Goal: Answer question/provide support

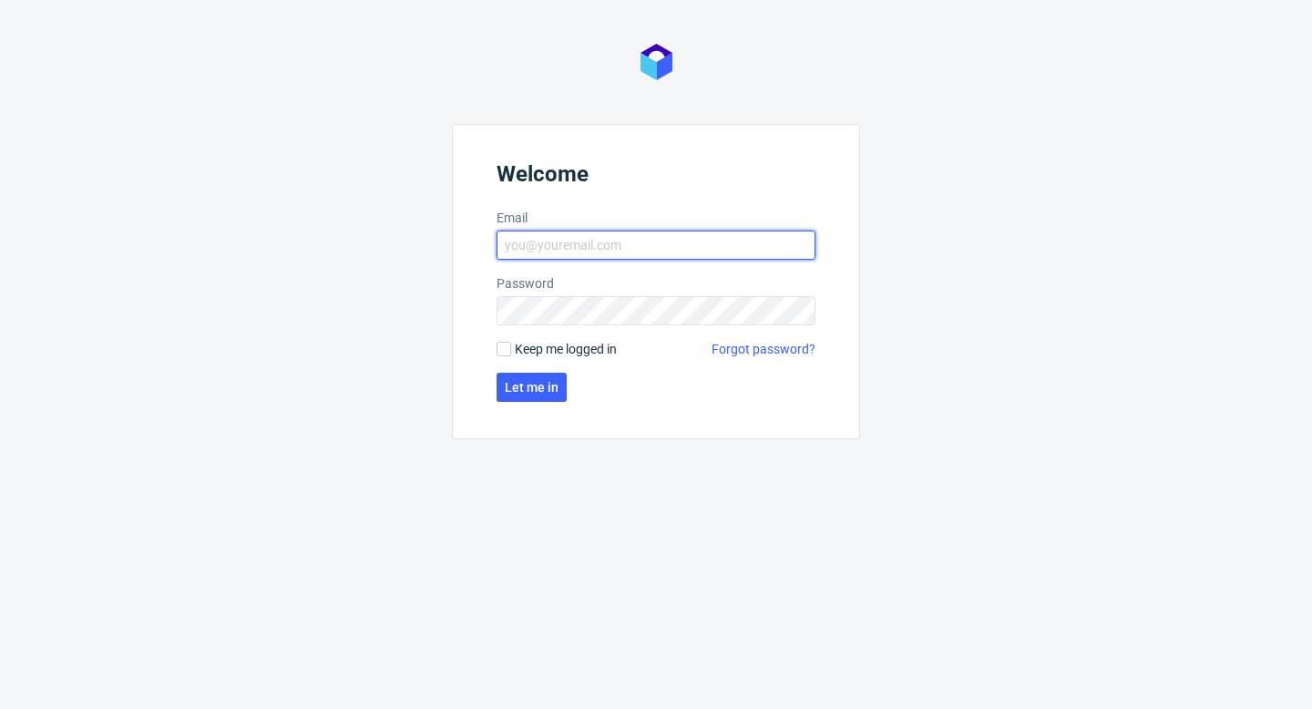
click at [610, 239] on input "Email" at bounding box center [656, 245] width 319 height 29
type input "aleks.ziemkowski@packhelp.com"
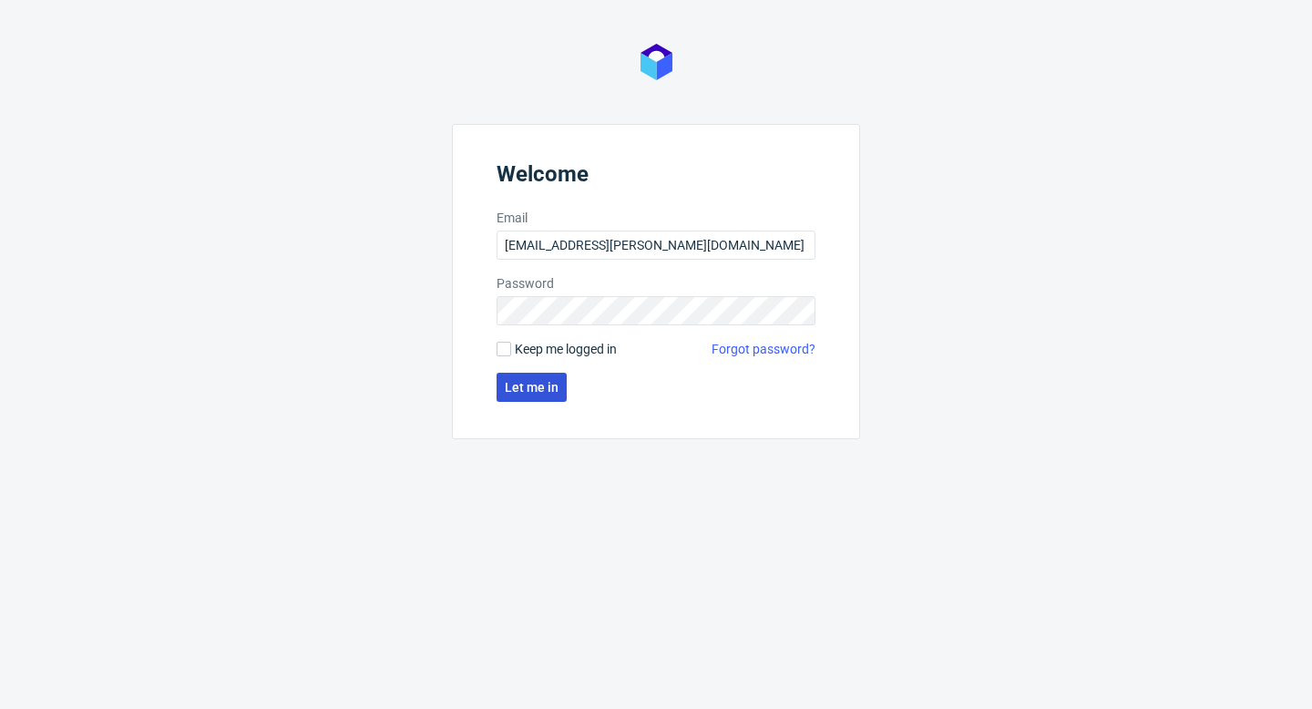
click at [540, 395] on button "Let me in" at bounding box center [532, 387] width 70 height 29
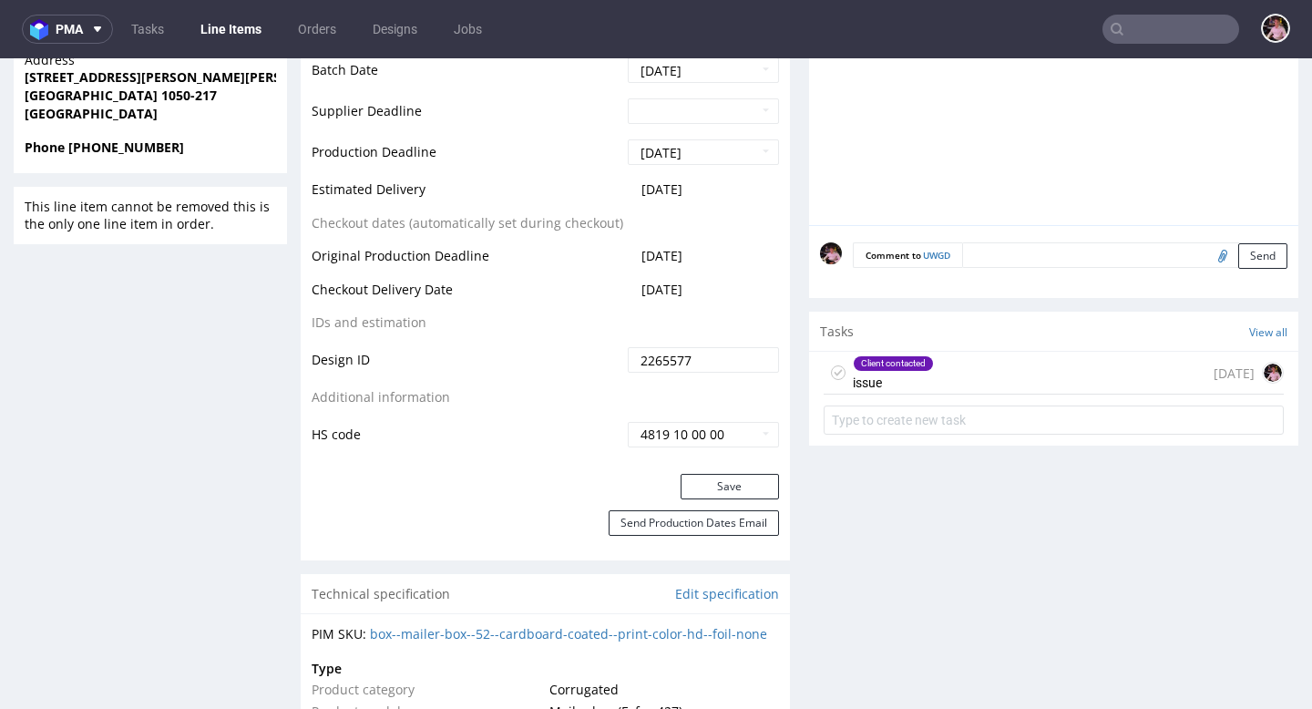
scroll to position [953, 0]
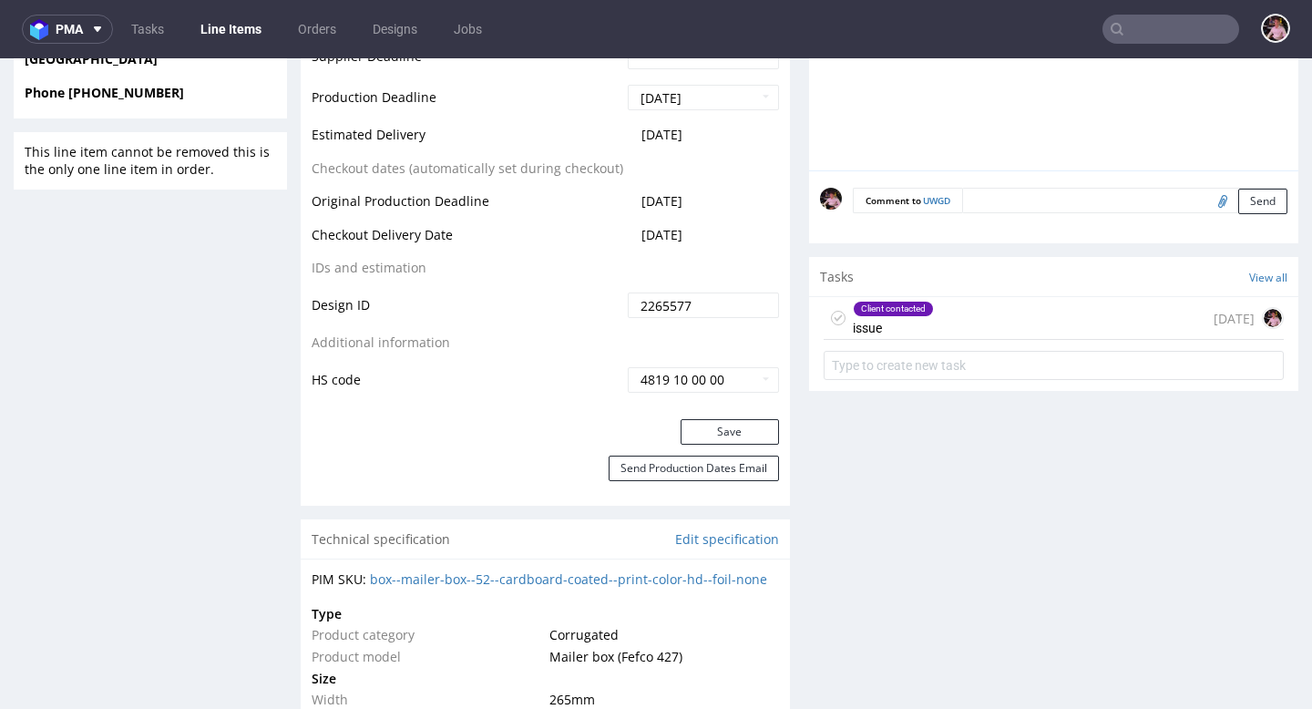
click at [1013, 339] on div "Client contacted issue [DATE]" at bounding box center [1054, 318] width 460 height 43
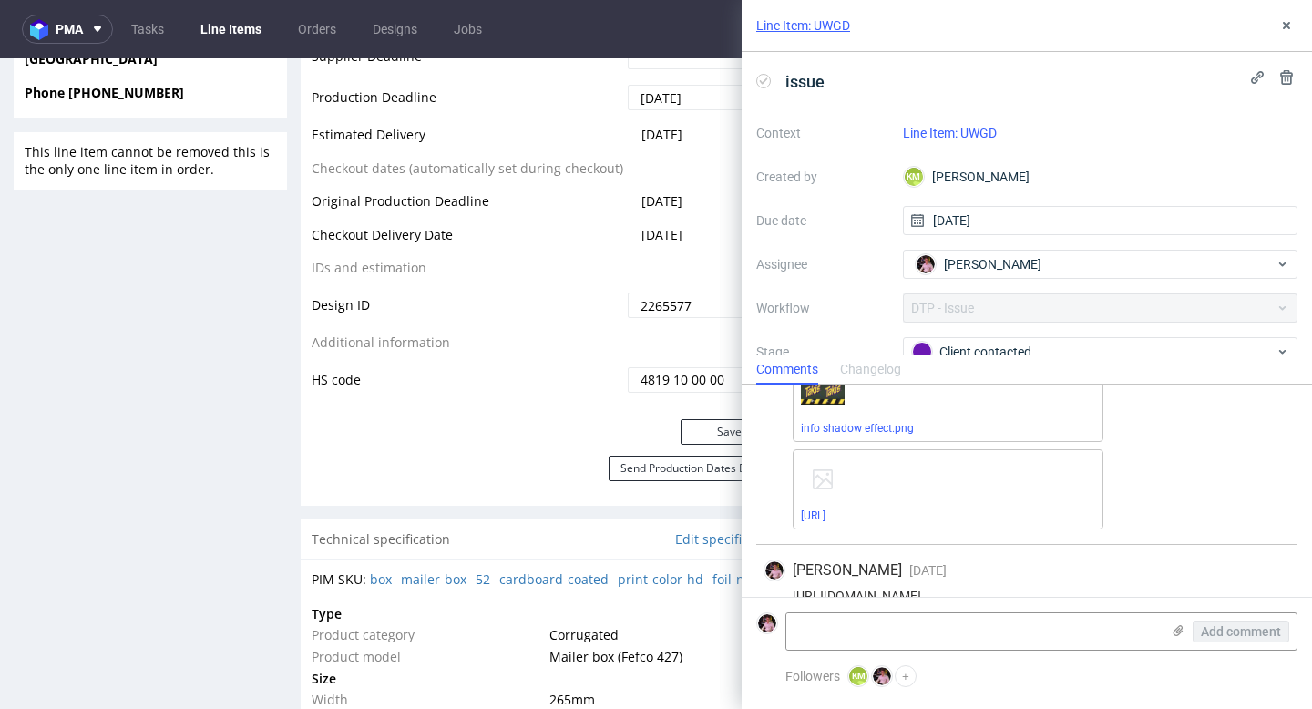
scroll to position [335, 0]
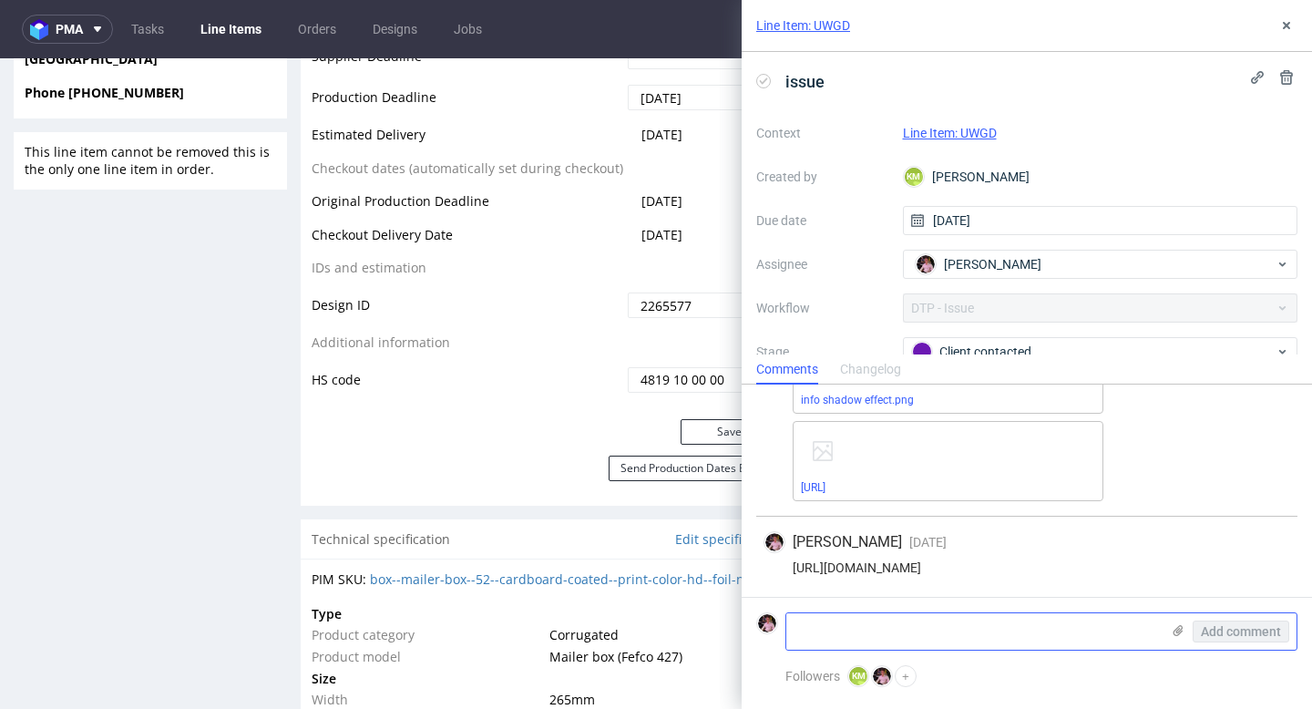
click at [961, 634] on textarea at bounding box center [973, 631] width 374 height 36
paste textarea "[URL][DOMAIN_NAME]"
type textarea "[URL][DOMAIN_NAME]"
click at [1217, 634] on span "Add comment" at bounding box center [1241, 631] width 80 height 13
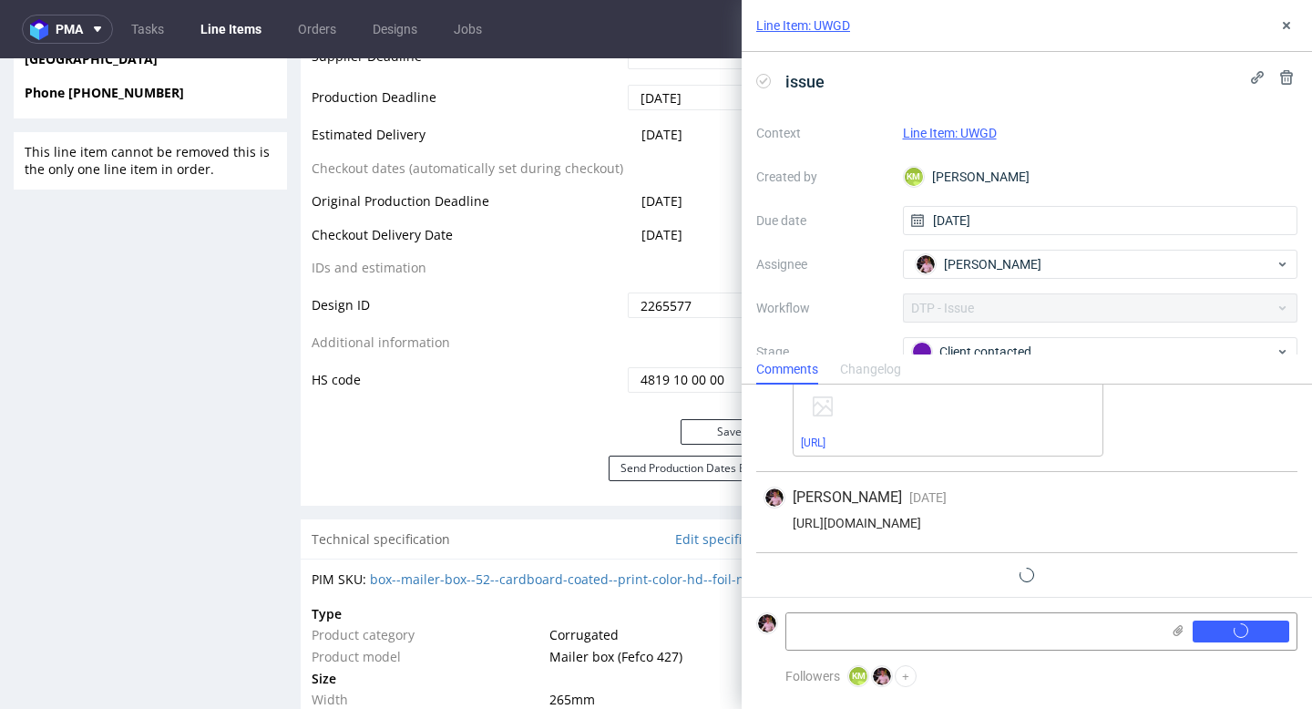
scroll to position [416, 0]
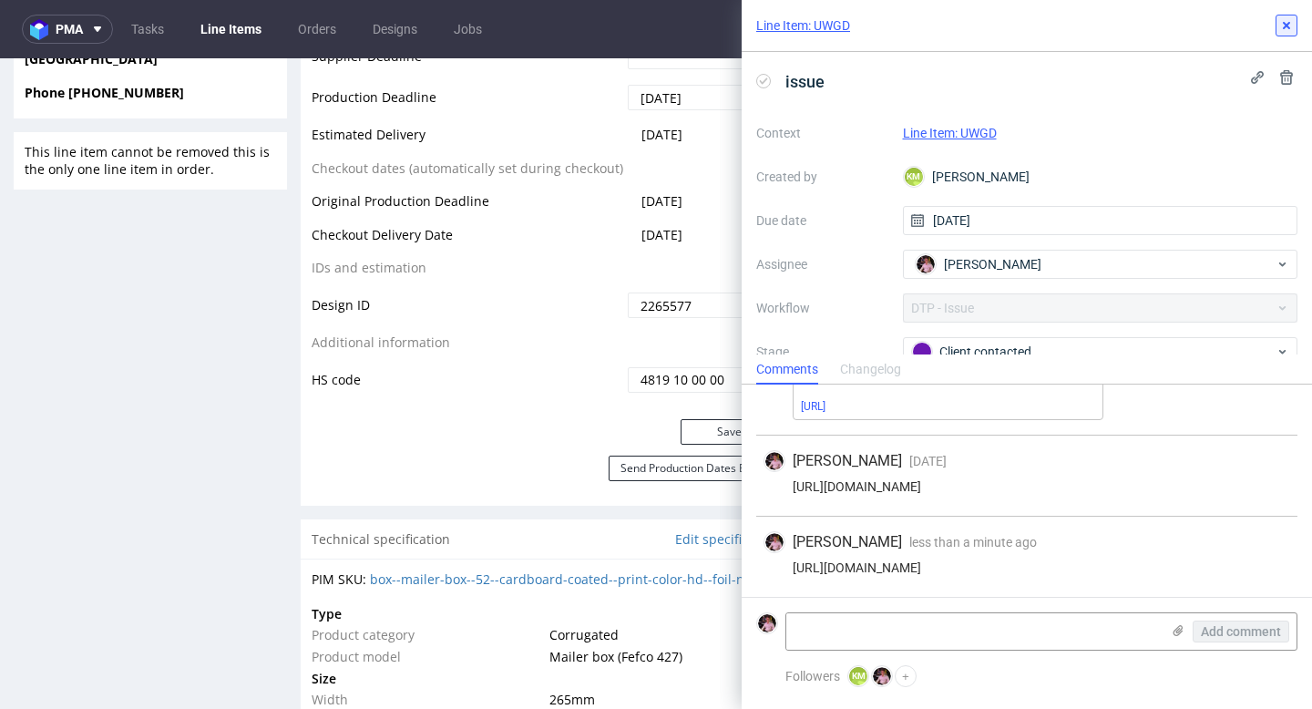
click at [1279, 25] on icon at bounding box center [1286, 25] width 15 height 15
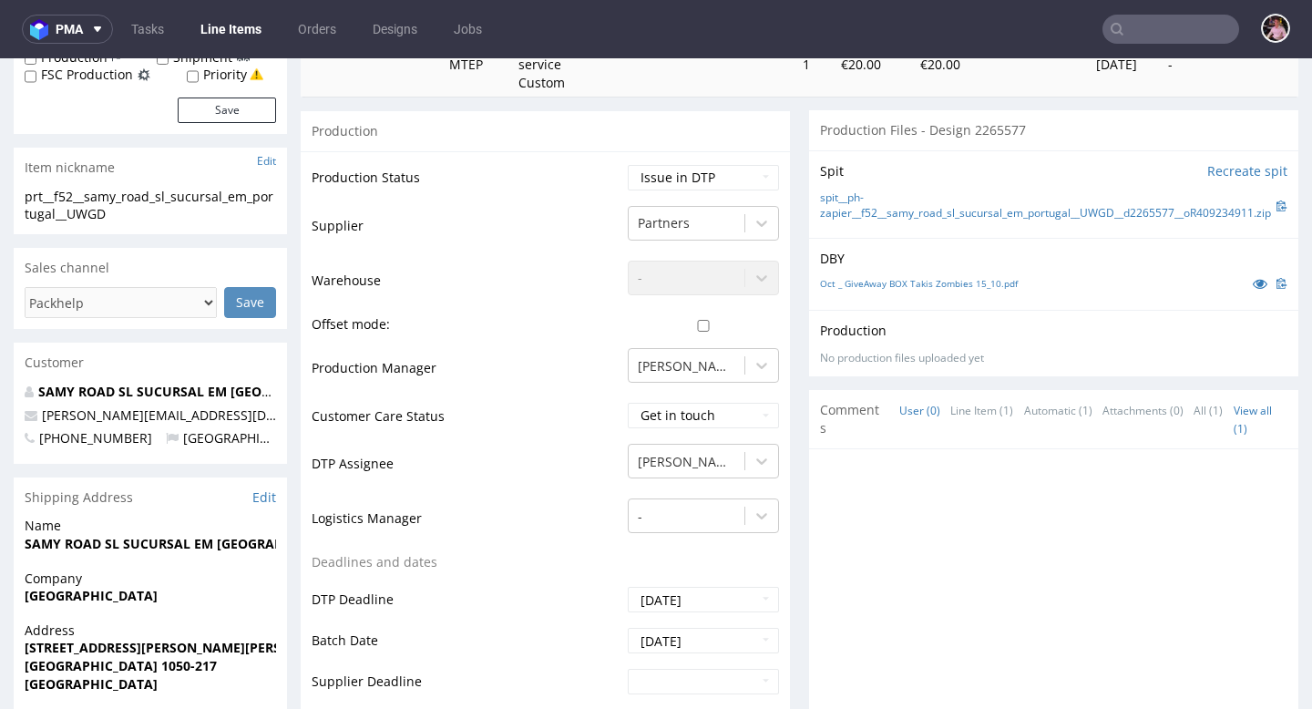
scroll to position [289, 0]
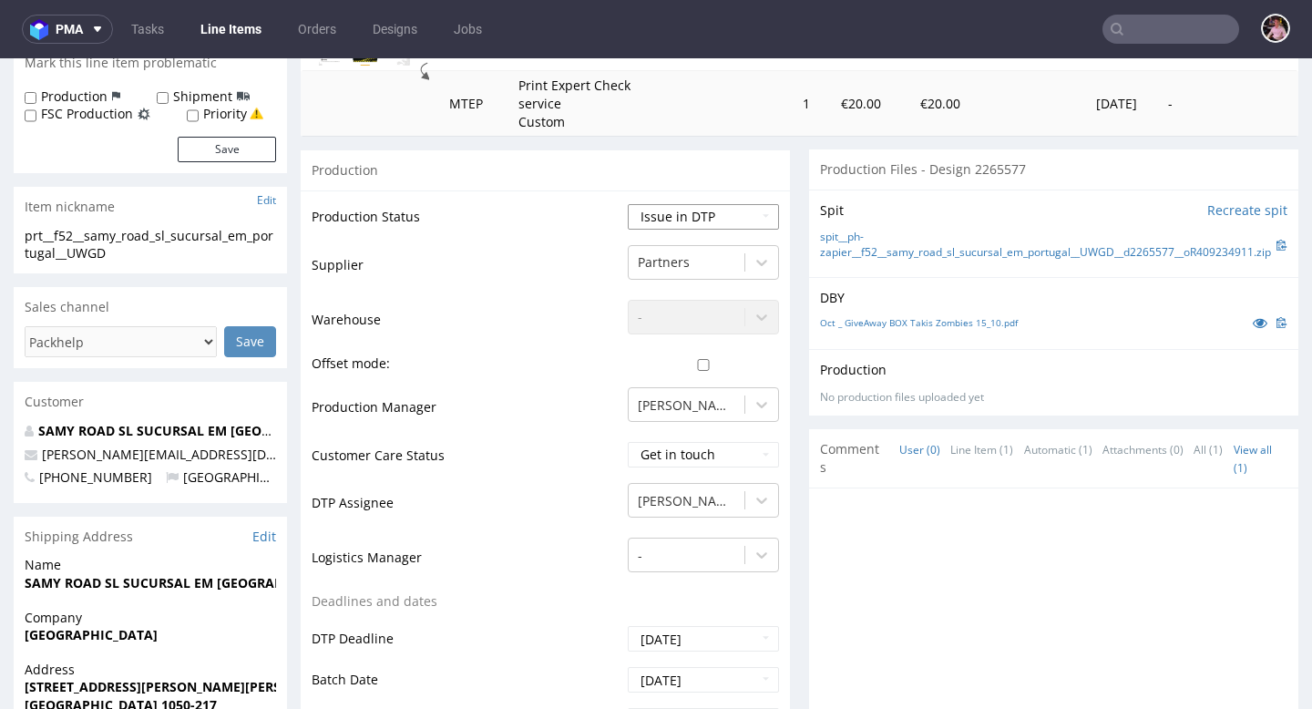
click at [689, 222] on select "Waiting for Artwork Waiting for Diecut Waiting for Mockup Waiting for DTP Waiti…" at bounding box center [703, 217] width 151 height 26
select select "back_for_dtp"
click at [628, 204] on select "Waiting for Artwork Waiting for Diecut Waiting for Mockup Waiting for DTP Waiti…" at bounding box center [703, 217] width 151 height 26
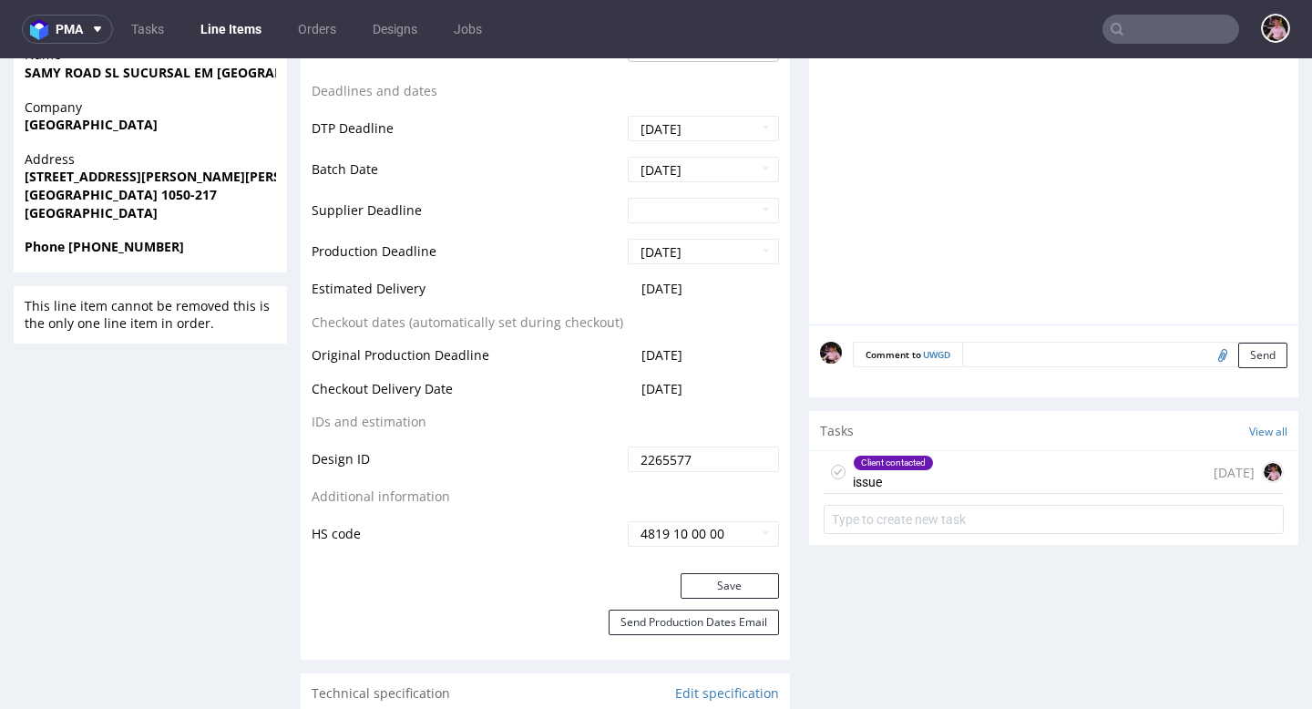
scroll to position [892, 0]
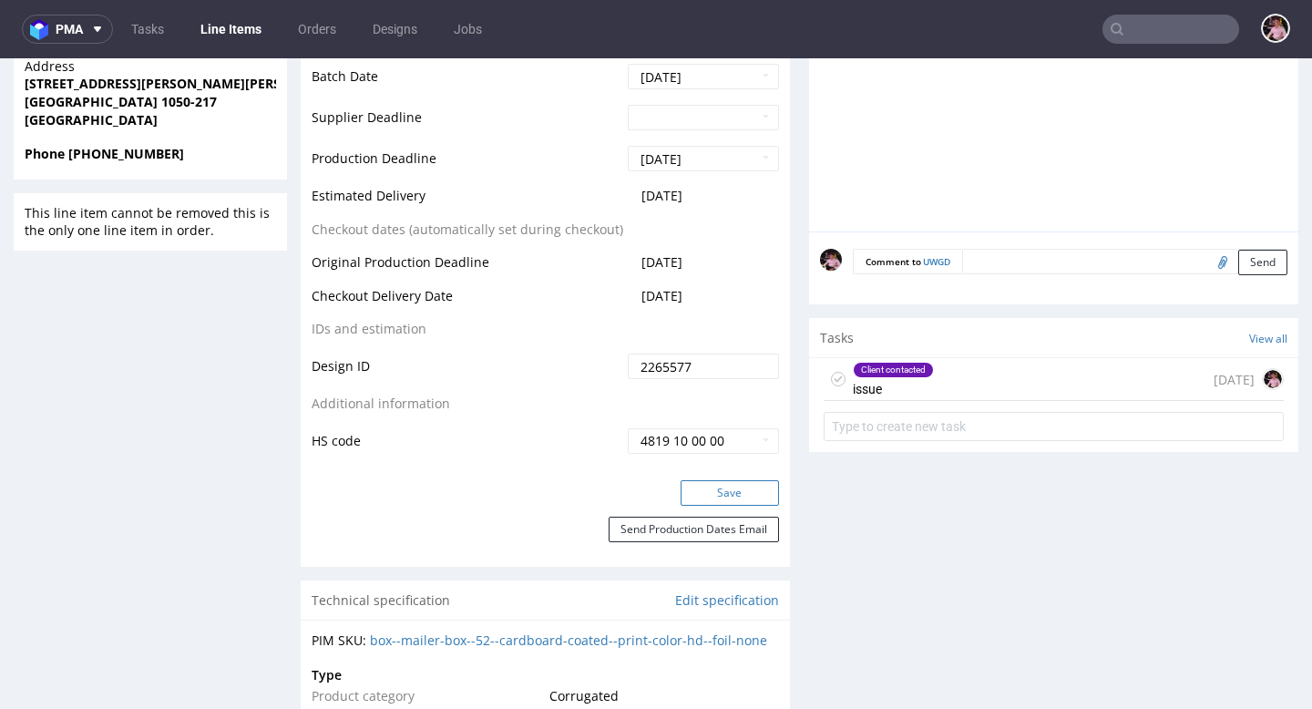
click at [708, 490] on button "Save" at bounding box center [730, 493] width 98 height 26
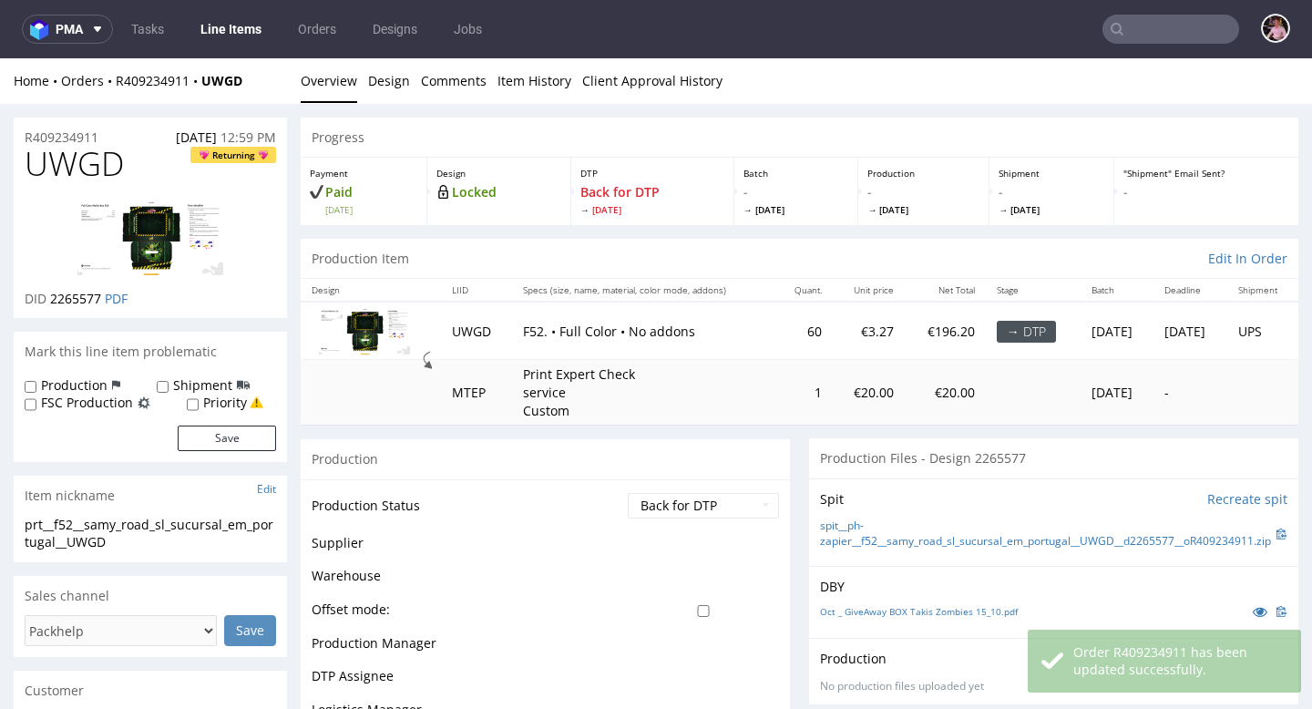
scroll to position [890, 0]
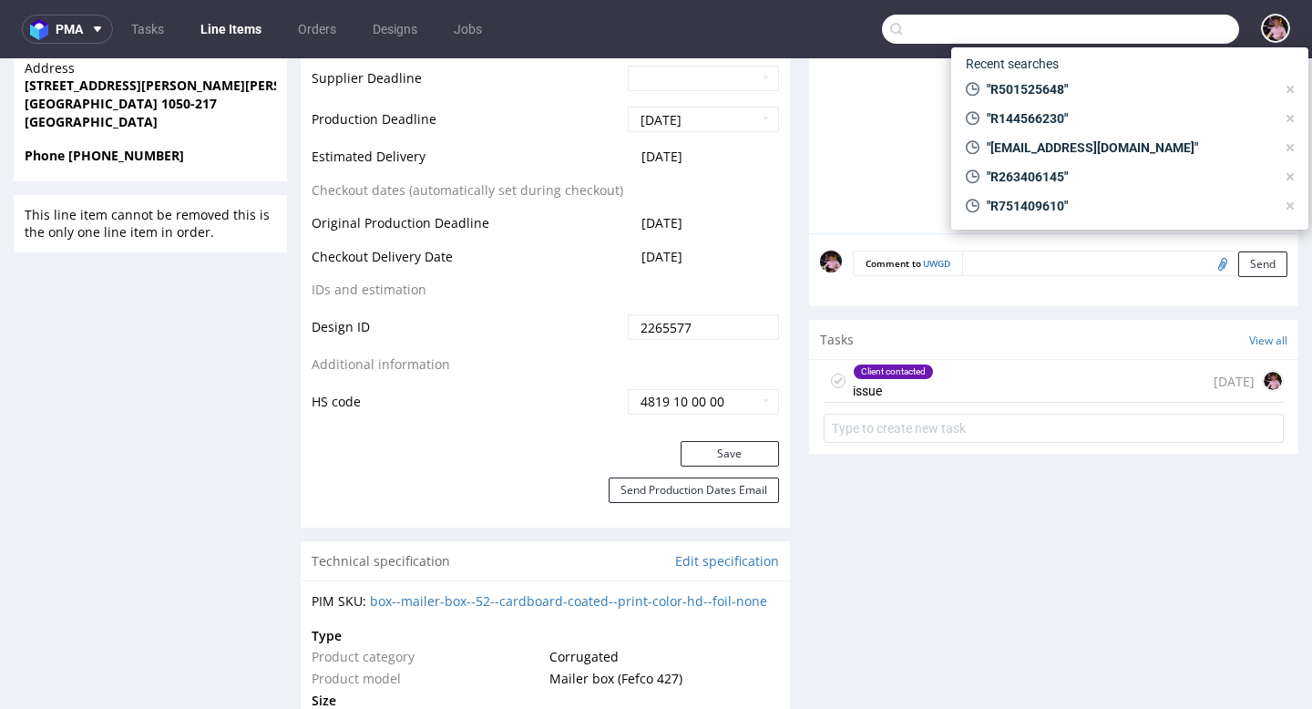
click at [1168, 36] on input "text" at bounding box center [1060, 29] width 357 height 29
paste input "R994416916"
type input "R994416916"
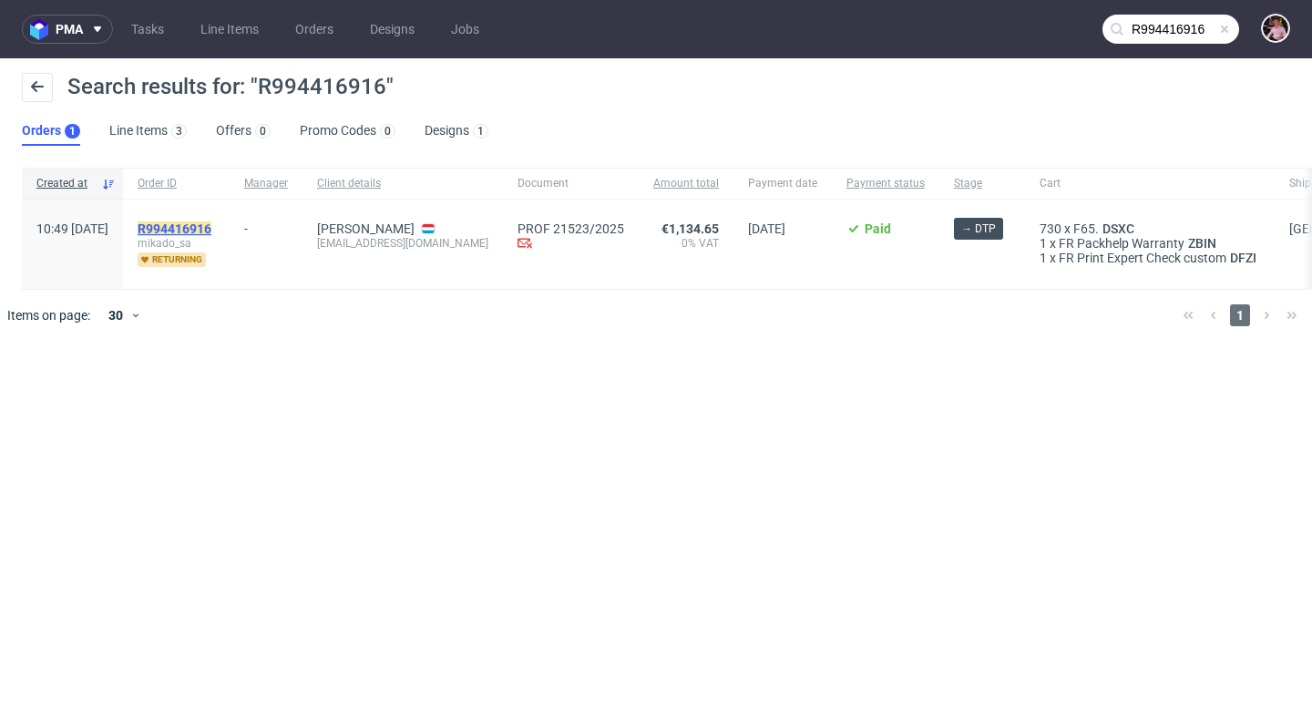
click at [211, 221] on mark "R994416916" at bounding box center [175, 228] width 74 height 15
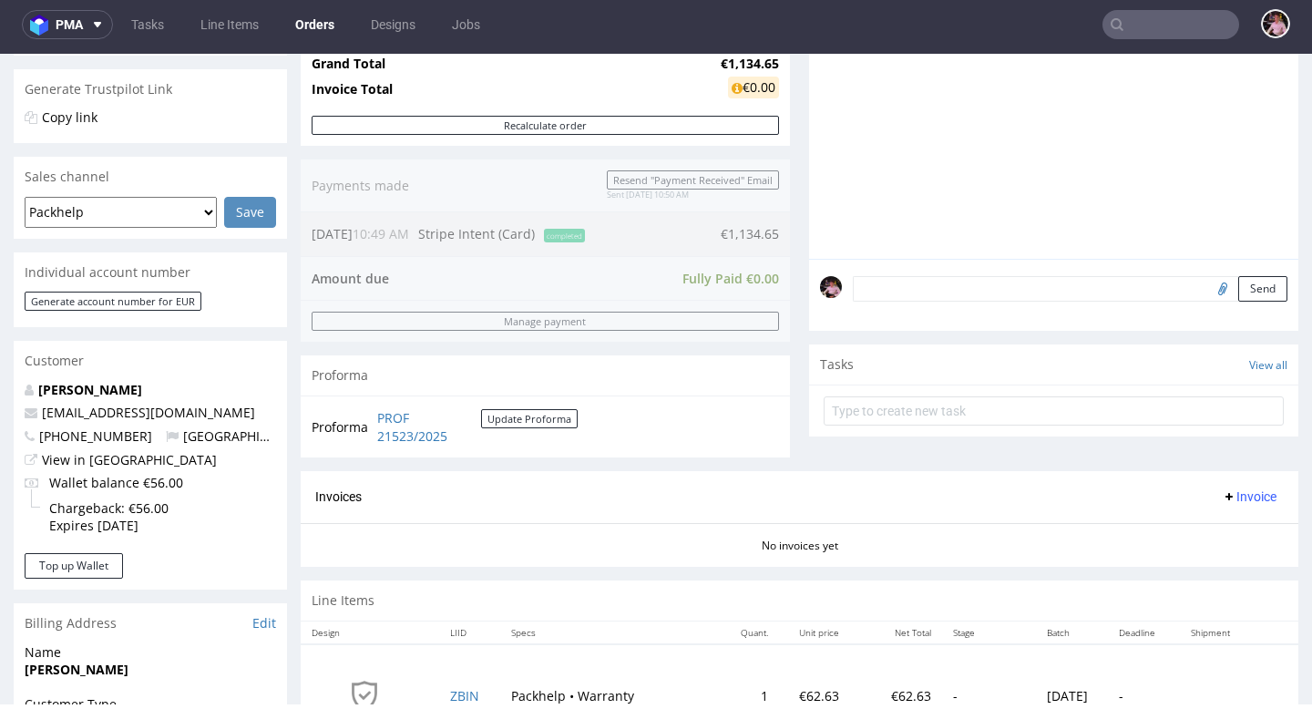
scroll to position [341, 0]
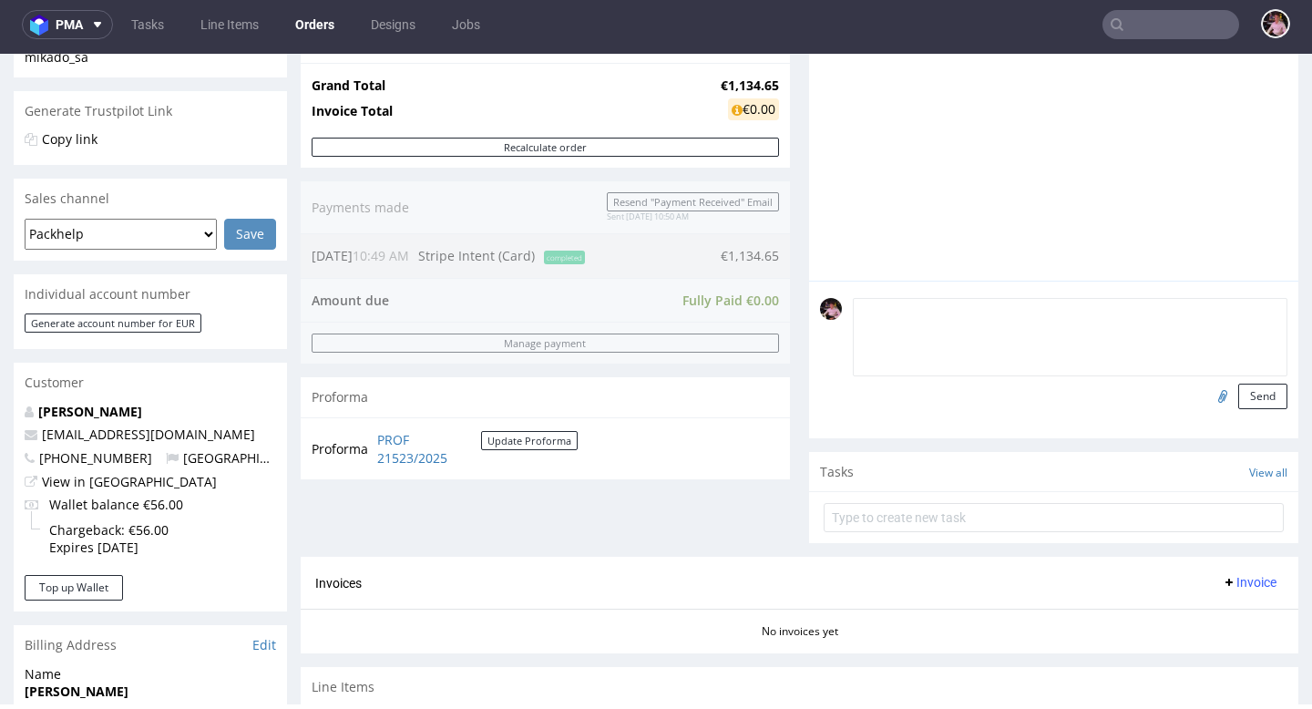
click at [889, 327] on textarea at bounding box center [1070, 337] width 435 height 78
paste textarea "https://we.tl/t-3JxhXUBxOU"
type textarea "pliki: https://we.tl/t-3JxhXUBxOU"
click at [1257, 409] on button "Send" at bounding box center [1262, 397] width 49 height 26
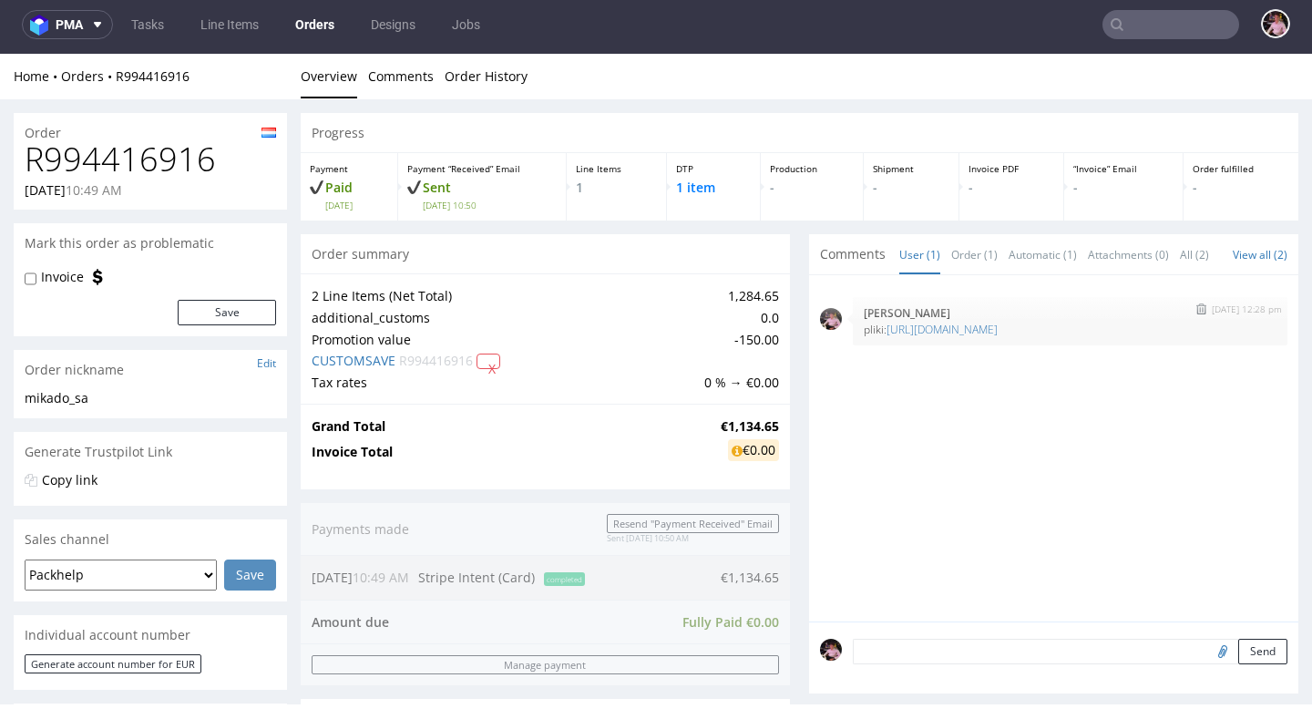
scroll to position [0, 0]
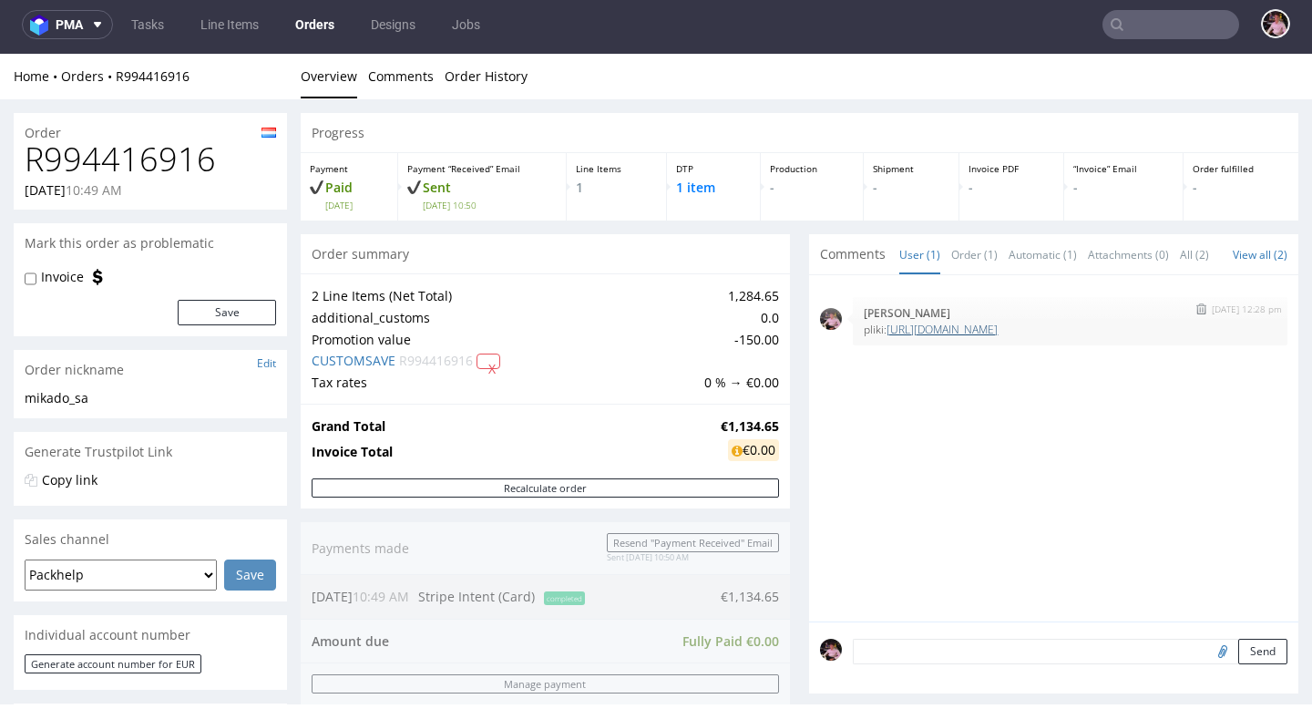
click at [960, 337] on link "https://we.tl/t-3JxhXUBxOU" at bounding box center [942, 329] width 111 height 15
click at [1207, 662] on input "file" at bounding box center [1220, 651] width 26 height 24
type input "C:\fakepath\GEBER5010_Box_Vector.pdf.zip"
click at [1238, 660] on button "Send" at bounding box center [1262, 652] width 49 height 26
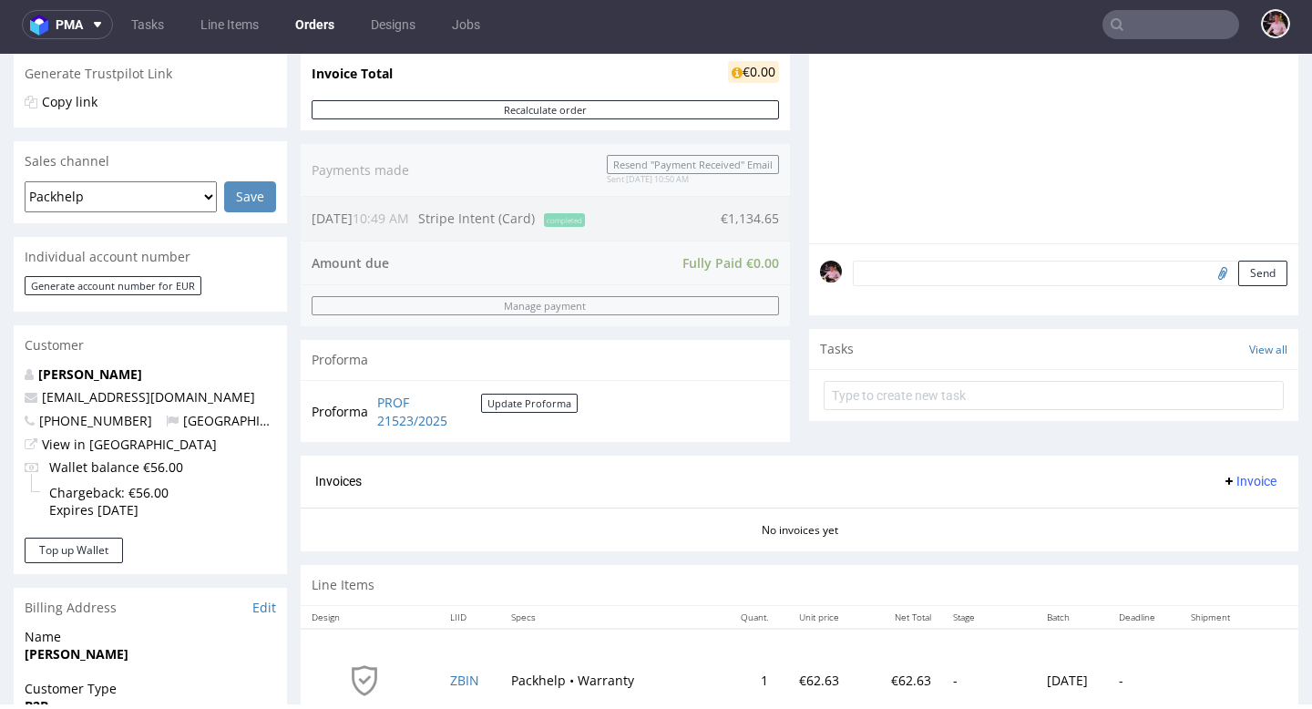
scroll to position [1, 0]
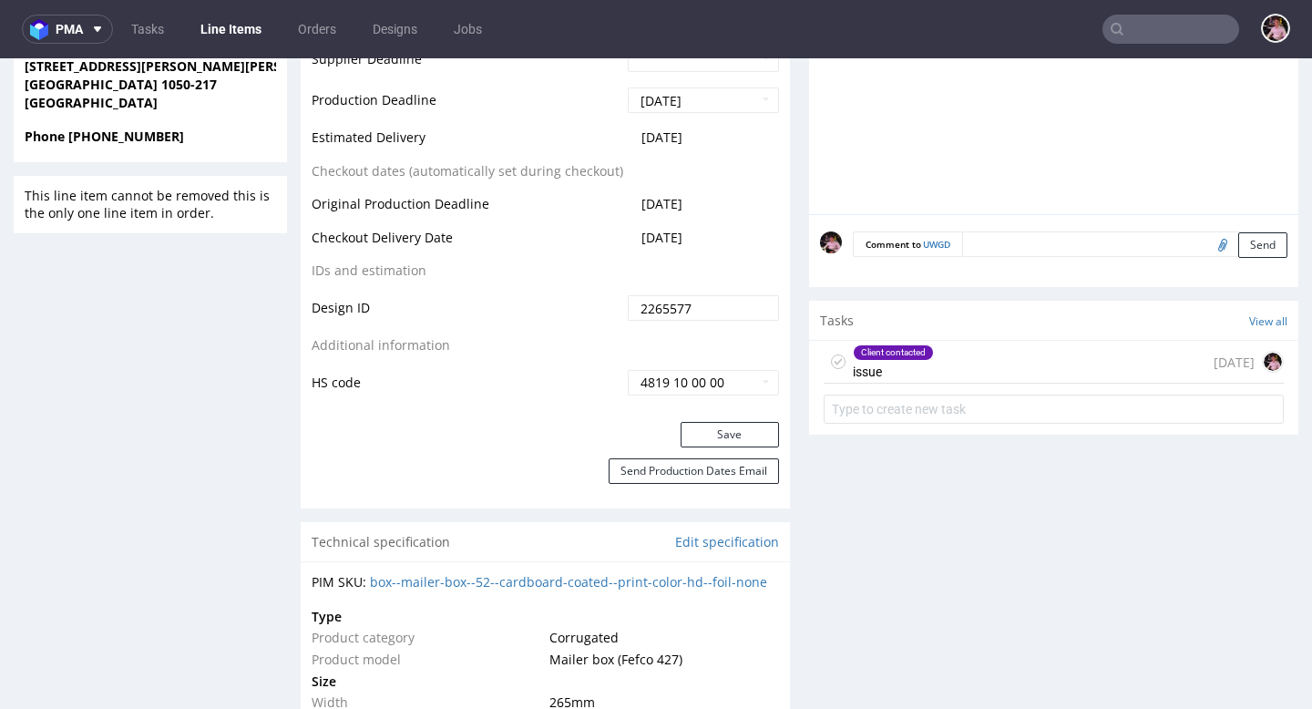
scroll to position [941, 0]
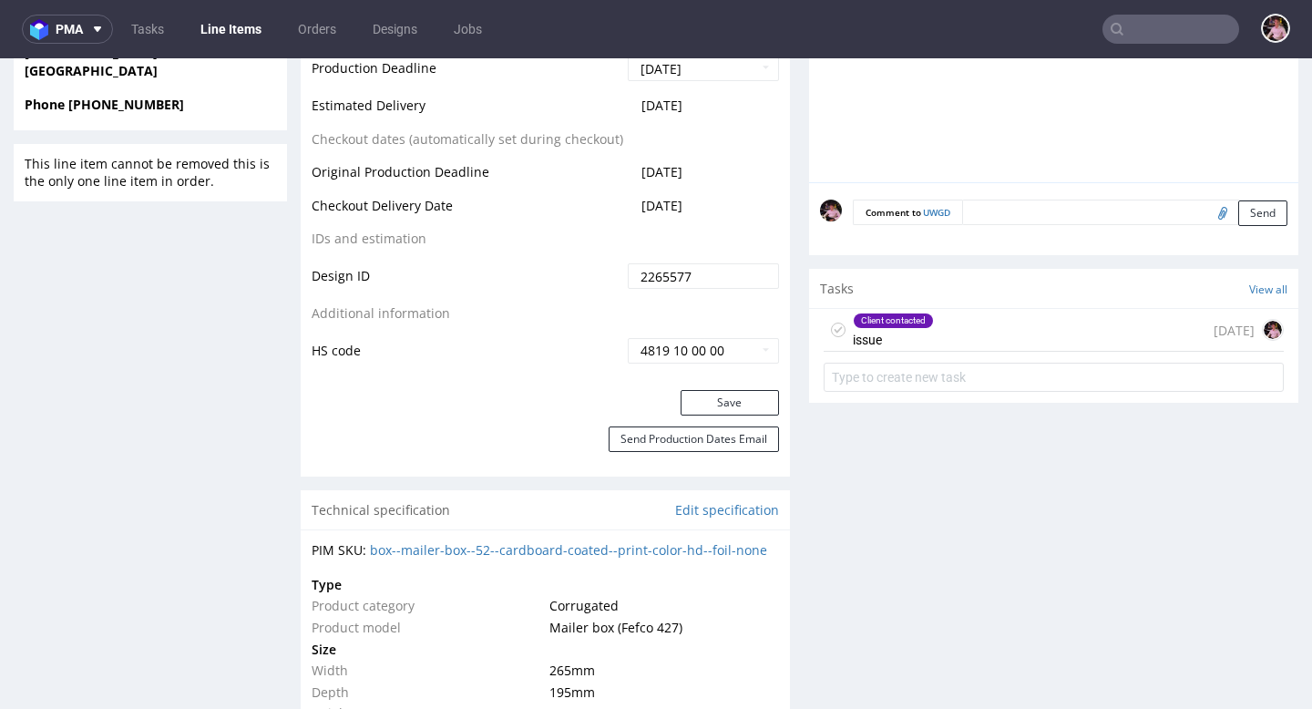
click at [1012, 342] on div "Client contacted issue [DATE]" at bounding box center [1054, 330] width 460 height 43
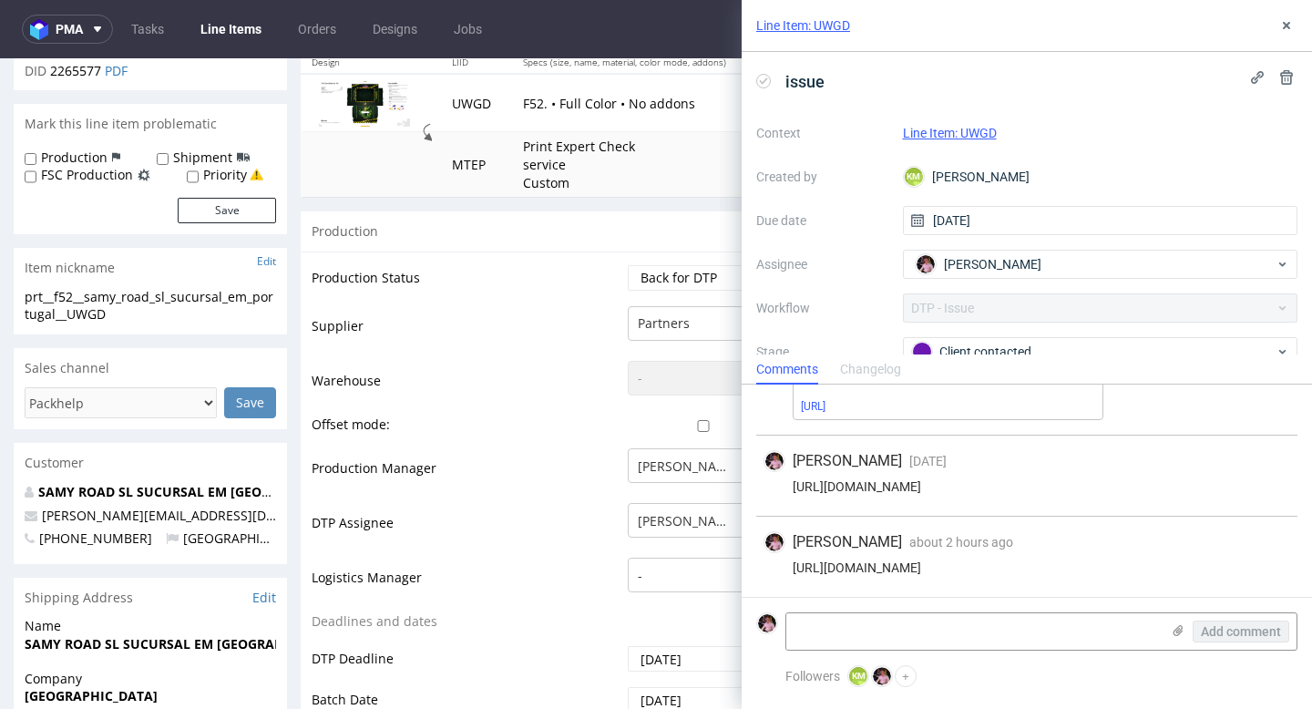
scroll to position [127, 0]
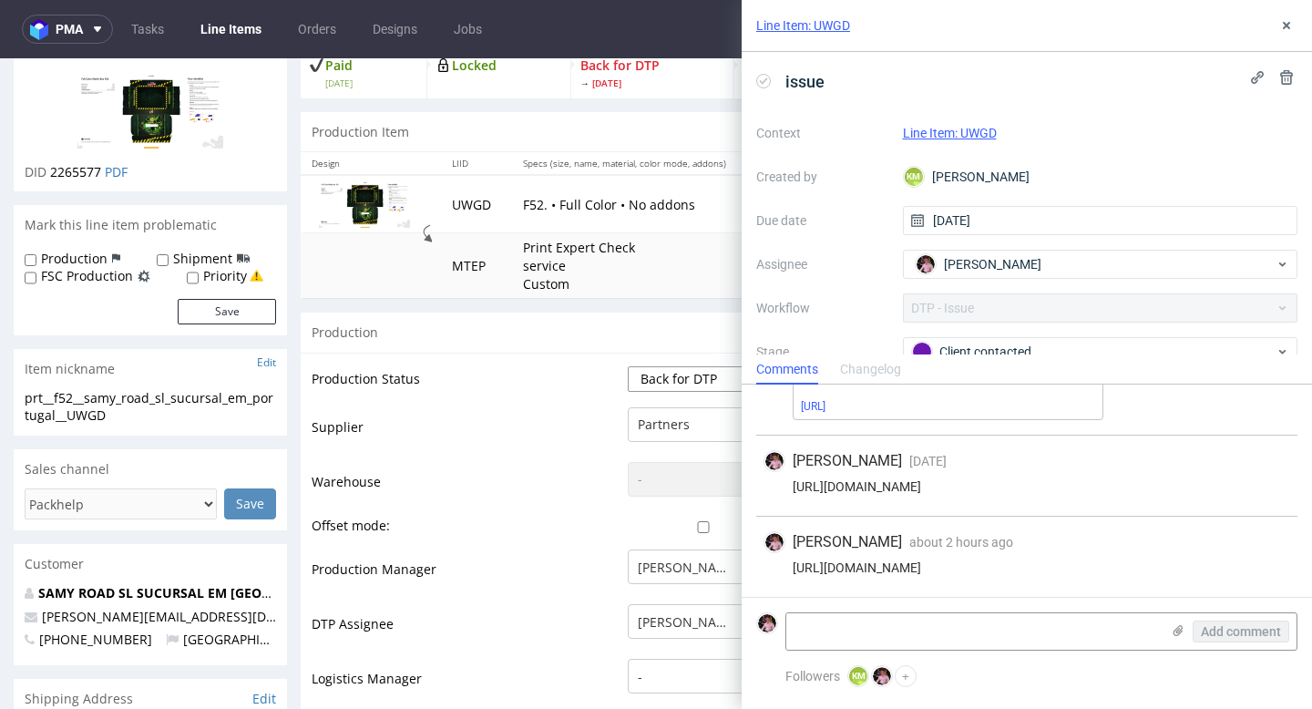
click at [683, 387] on select "Waiting for Artwork Waiting for Diecut Waiting for Mockup Waiting for DTP Waiti…" at bounding box center [703, 379] width 151 height 26
select select "dtp_issue"
click at [628, 366] on select "Waiting for Artwork Waiting for Diecut Waiting for Mockup Waiting for DTP Waiti…" at bounding box center [703, 379] width 151 height 26
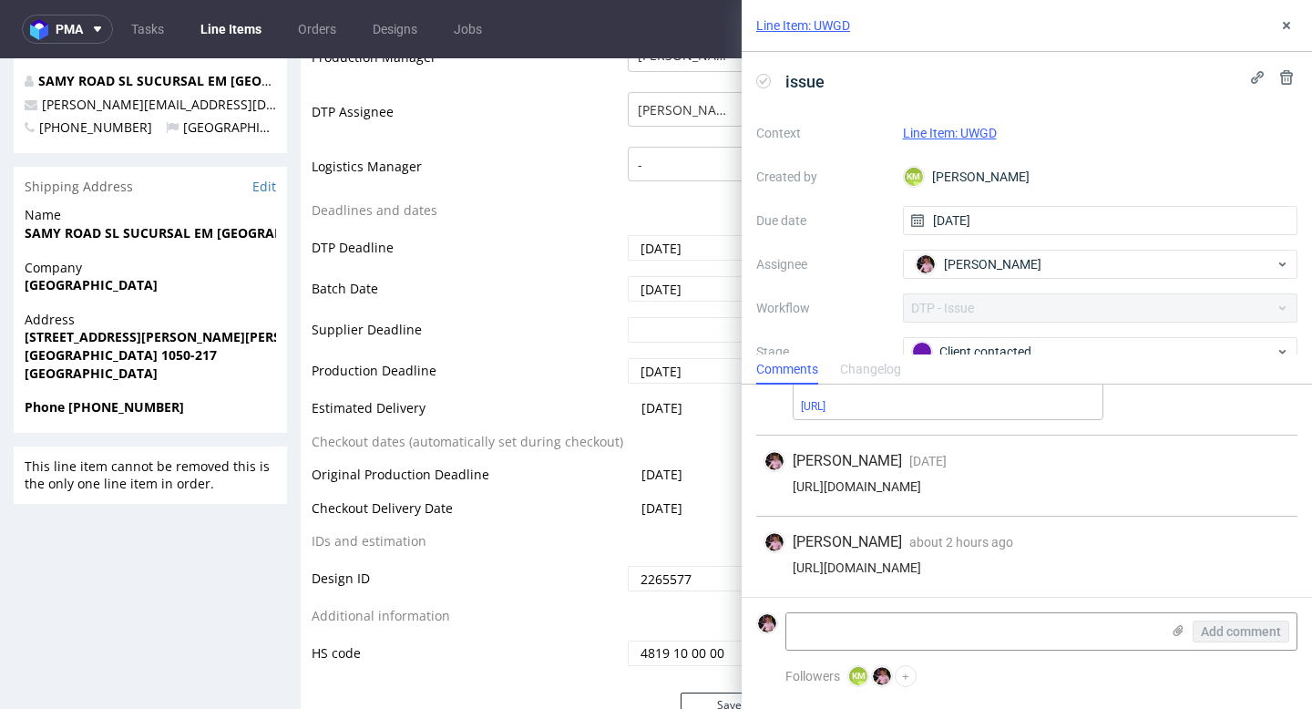
scroll to position [680, 0]
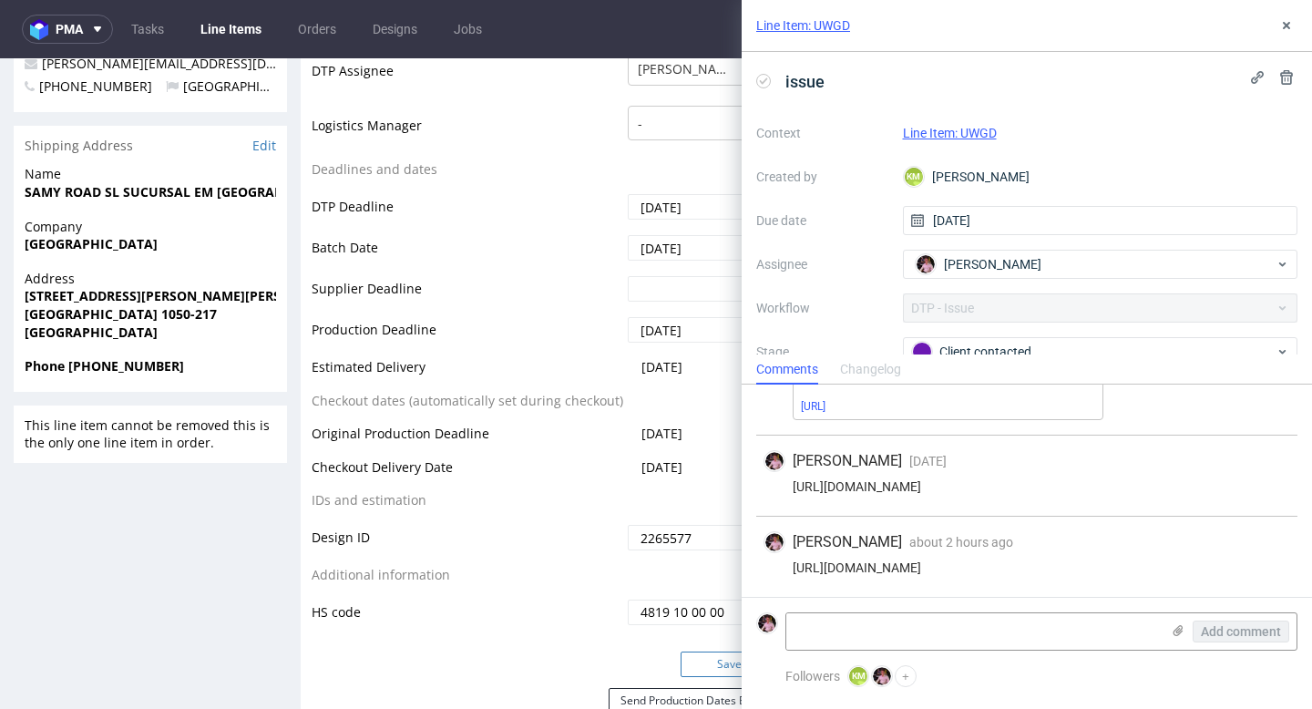
click at [695, 667] on button "Save" at bounding box center [730, 664] width 98 height 26
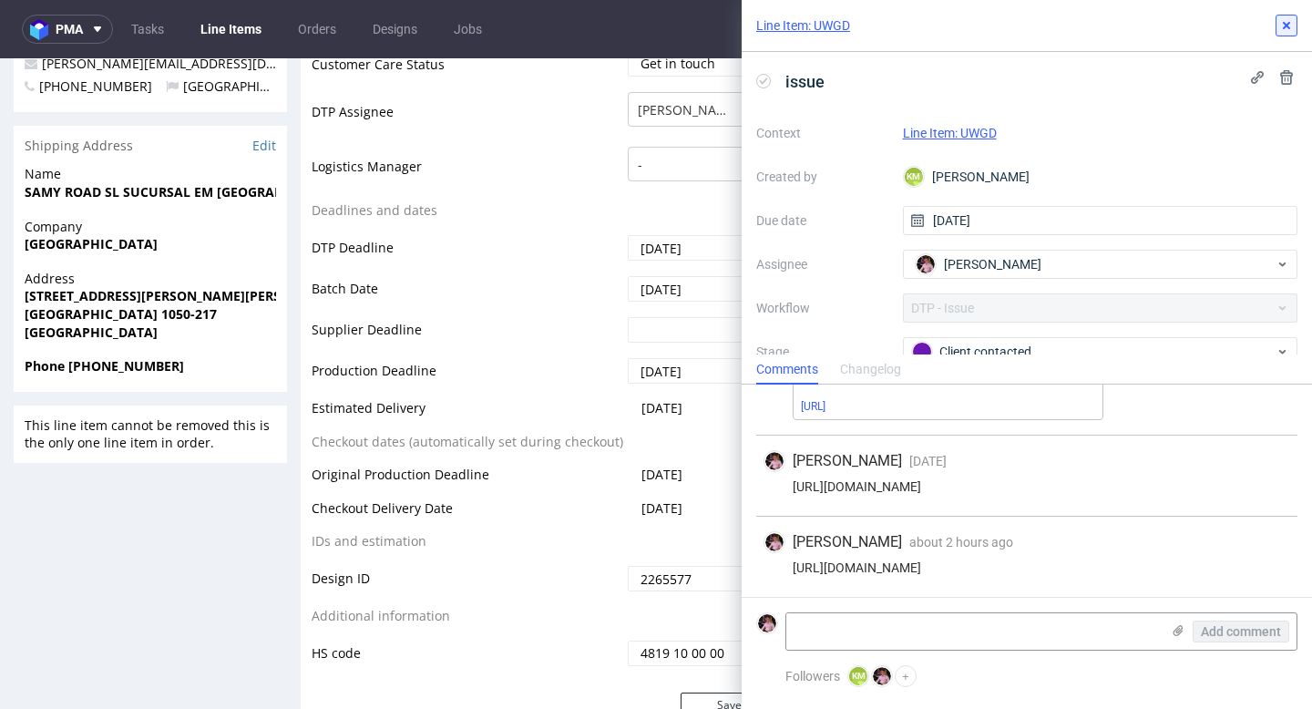
click at [1277, 17] on button at bounding box center [1287, 26] width 22 height 22
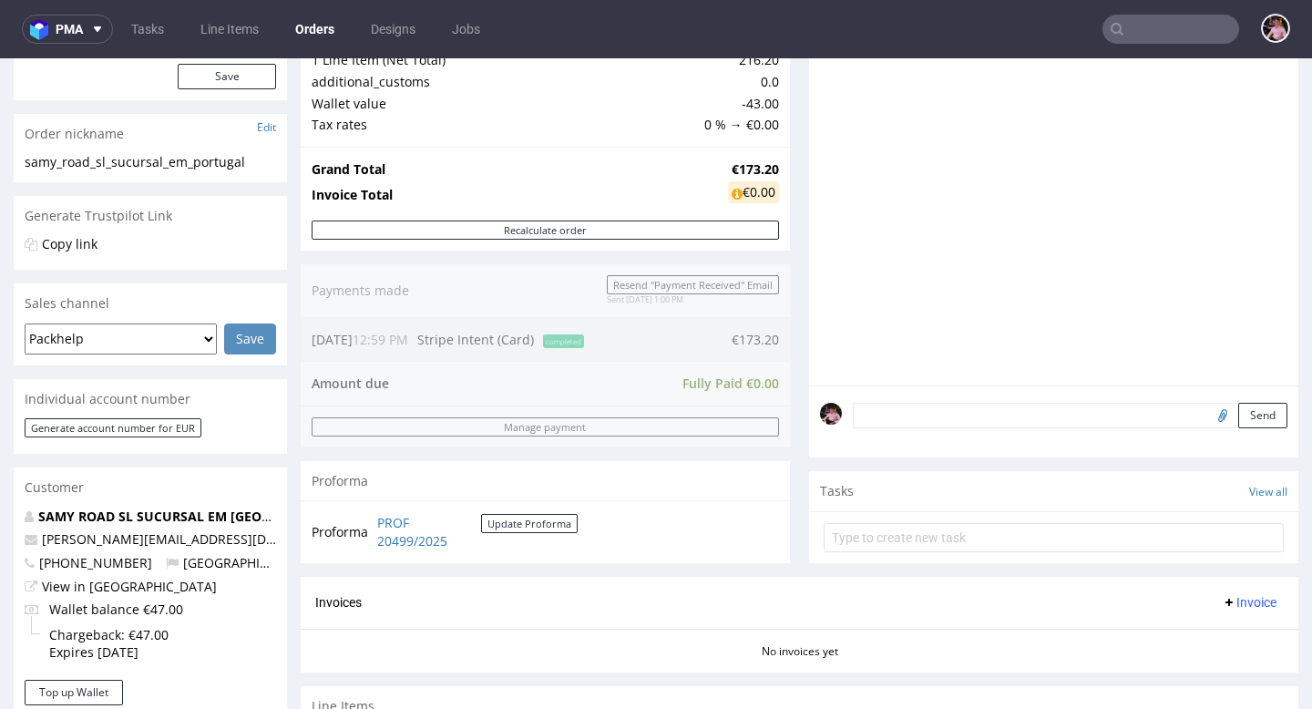
scroll to position [606, 0]
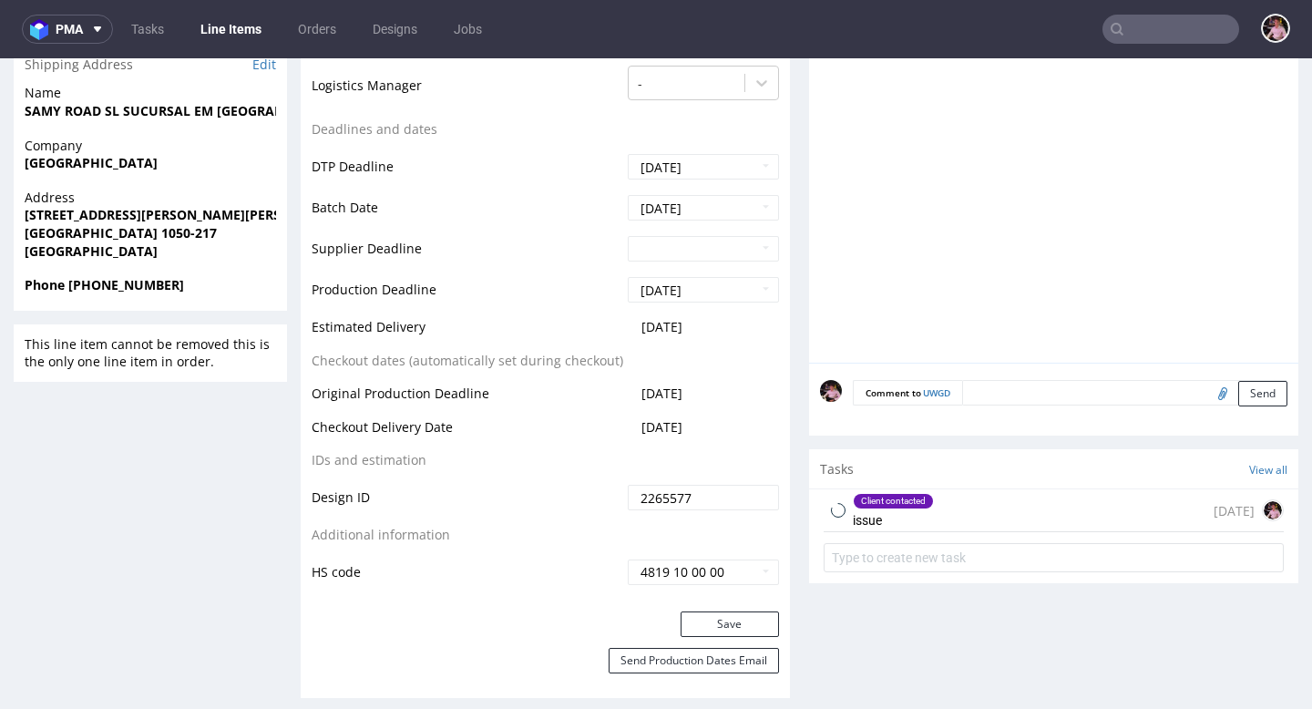
scroll to position [814, 0]
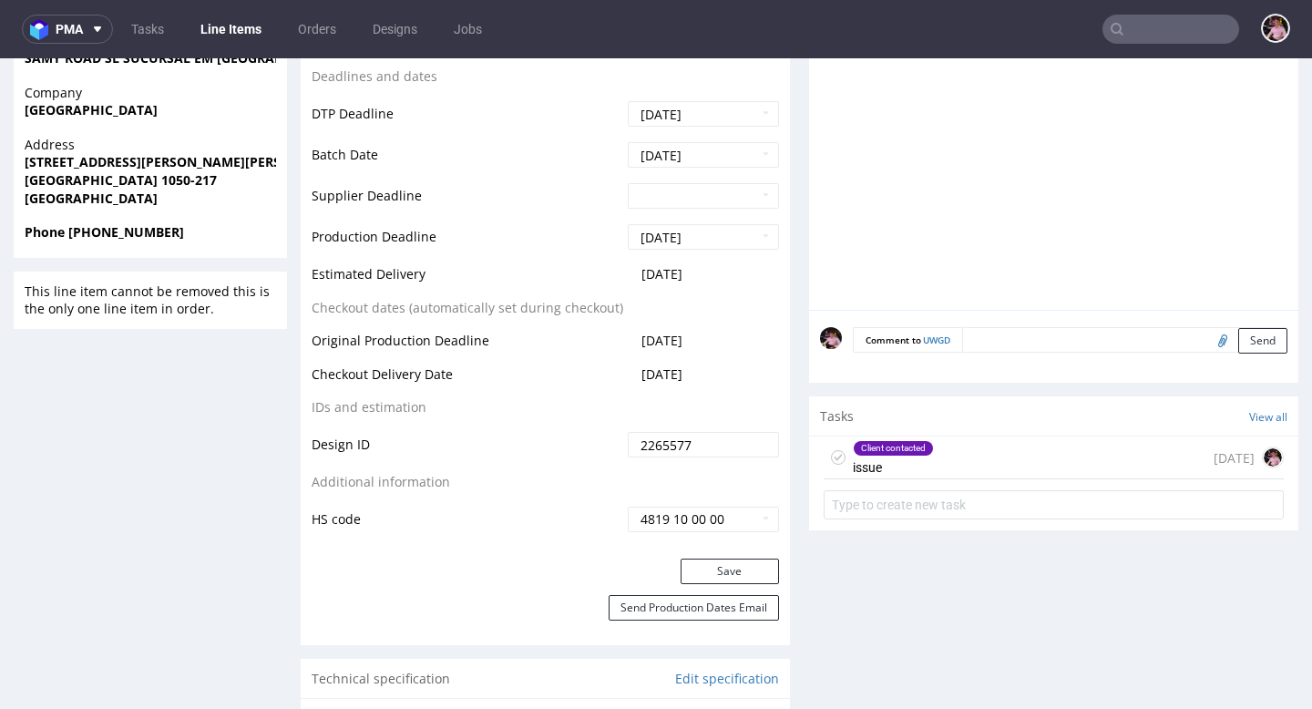
click at [1038, 465] on div "Client contacted issue [DATE]" at bounding box center [1054, 457] width 460 height 43
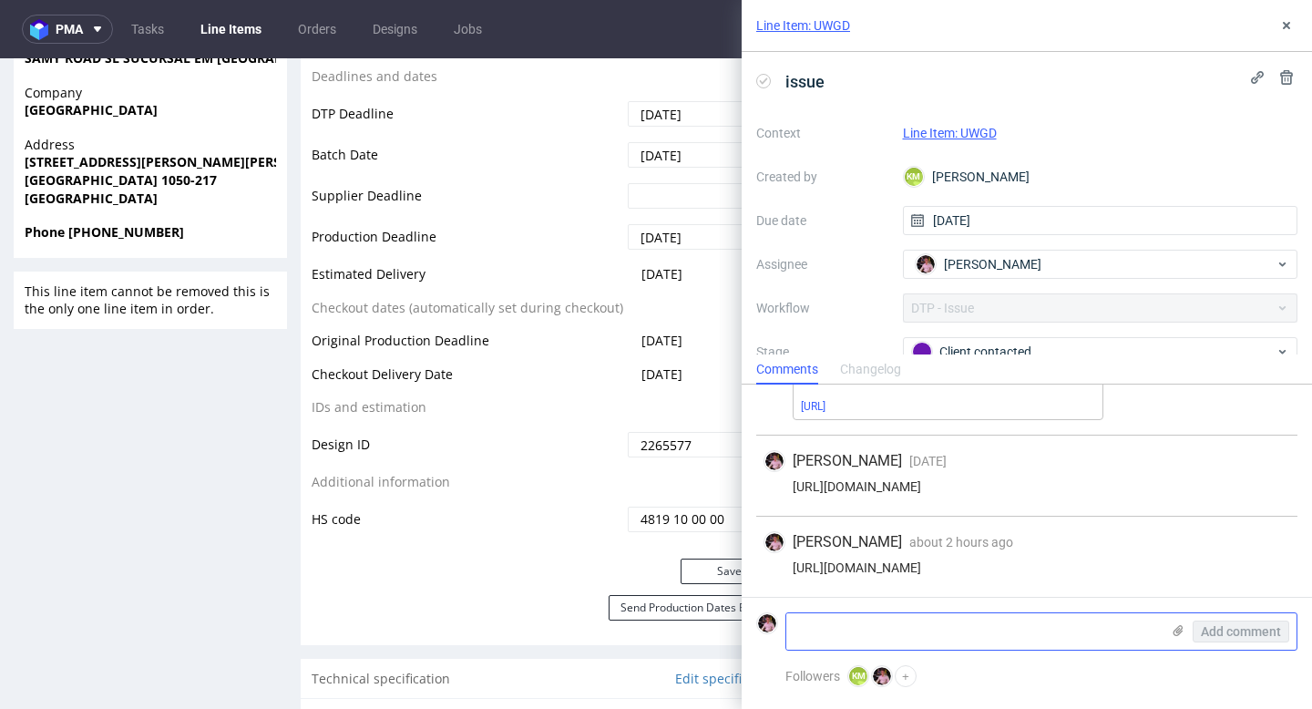
scroll to position [416, 0]
click at [975, 631] on textarea at bounding box center [973, 631] width 374 height 36
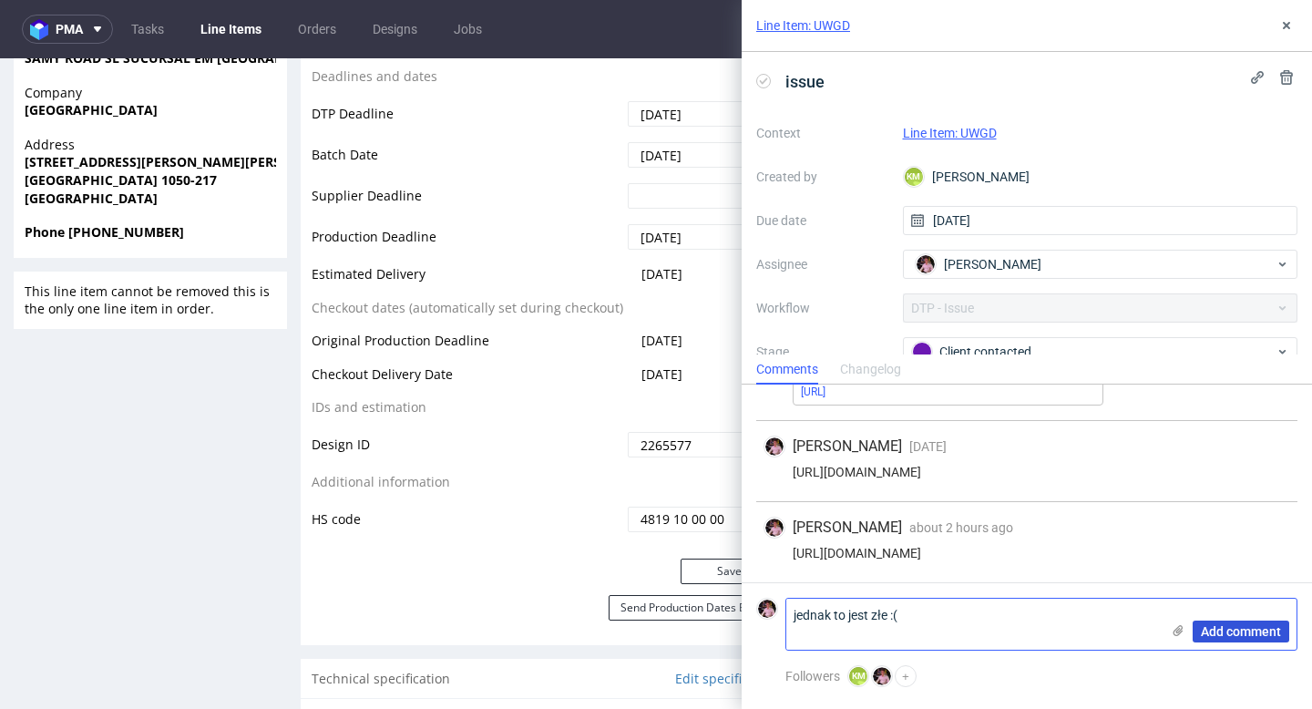
type textarea "jednak to jest złe :("
click at [1257, 630] on span "Add comment" at bounding box center [1241, 631] width 80 height 13
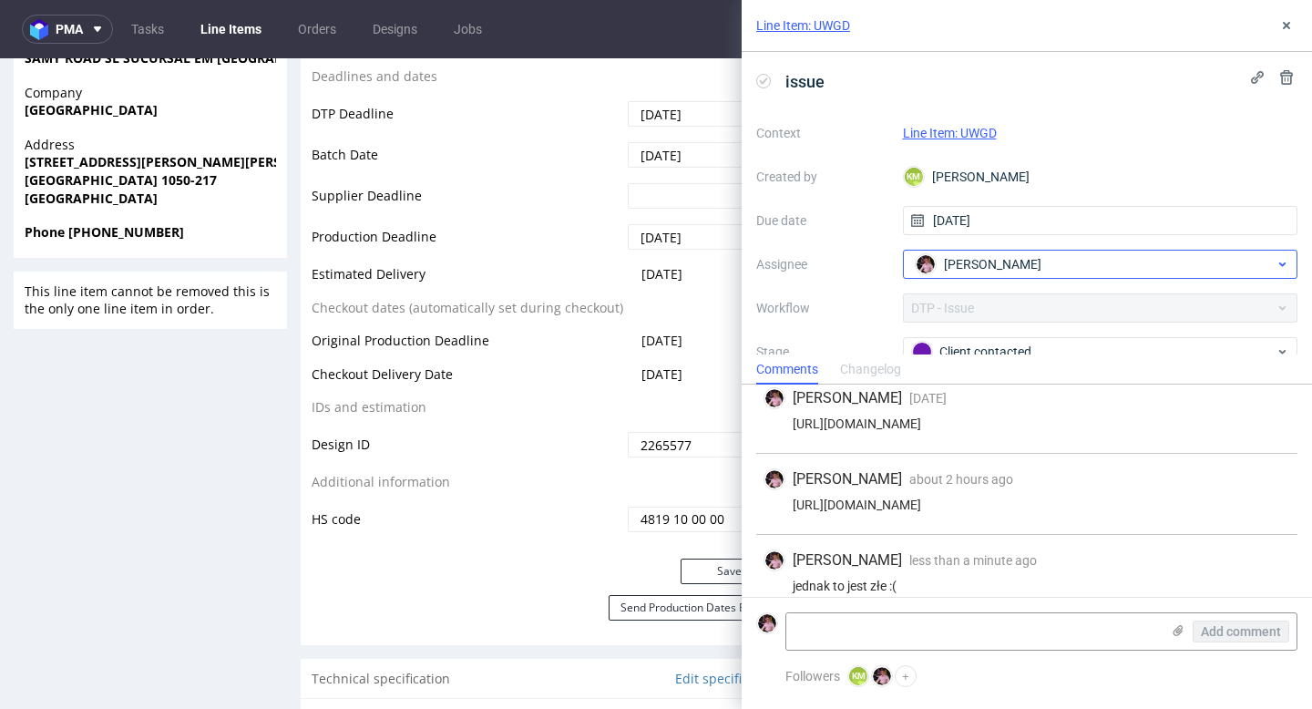
scroll to position [497, 0]
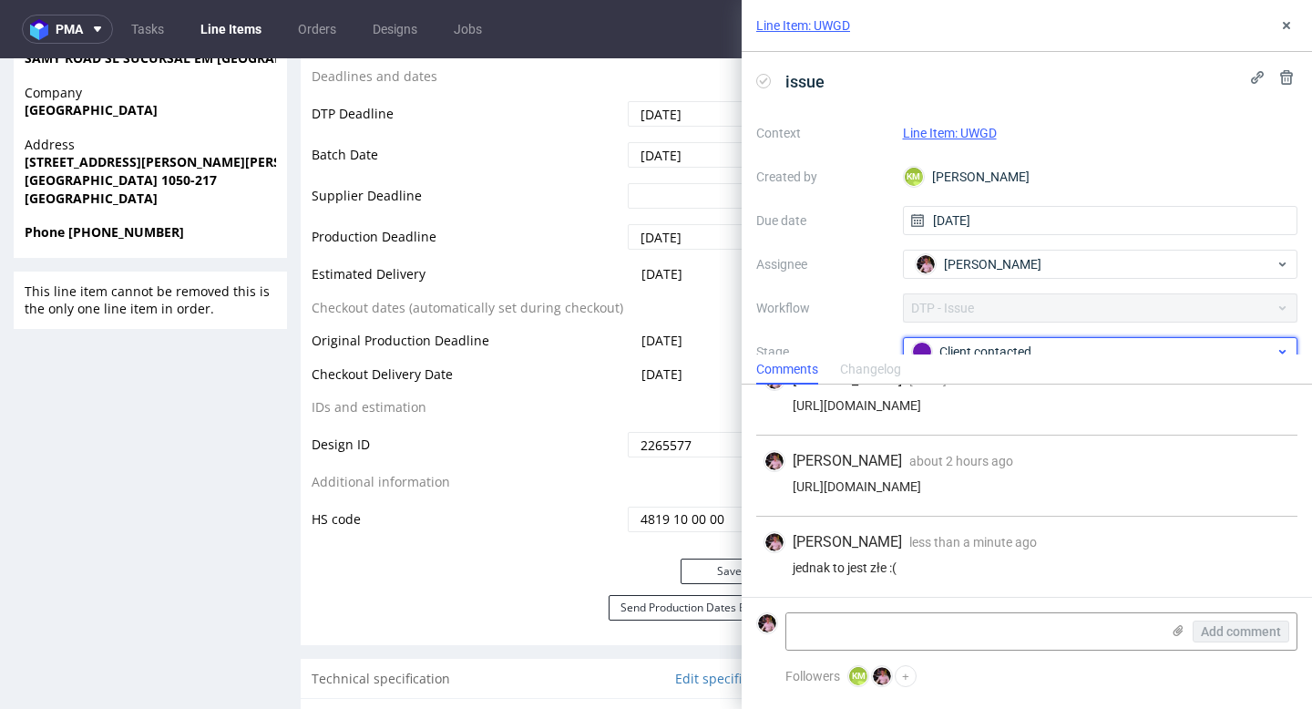
click at [1123, 344] on div "Client contacted" at bounding box center [1093, 352] width 363 height 20
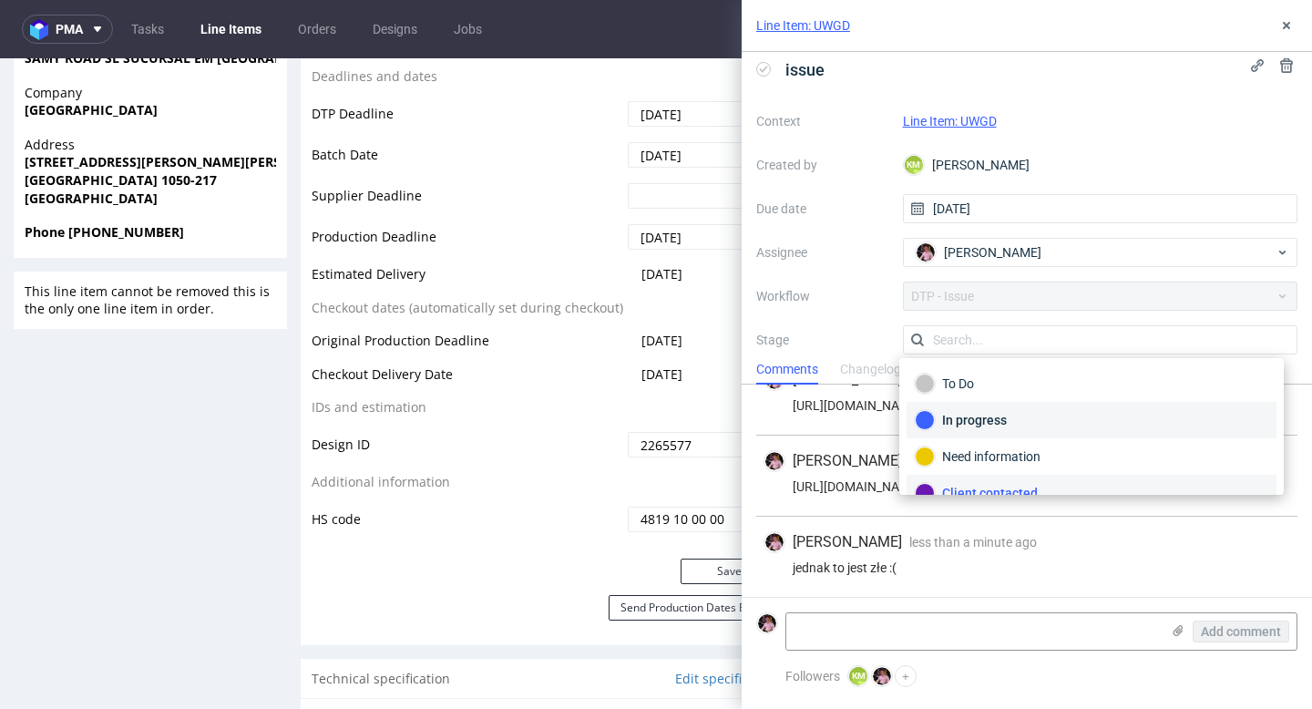
scroll to position [16, 0]
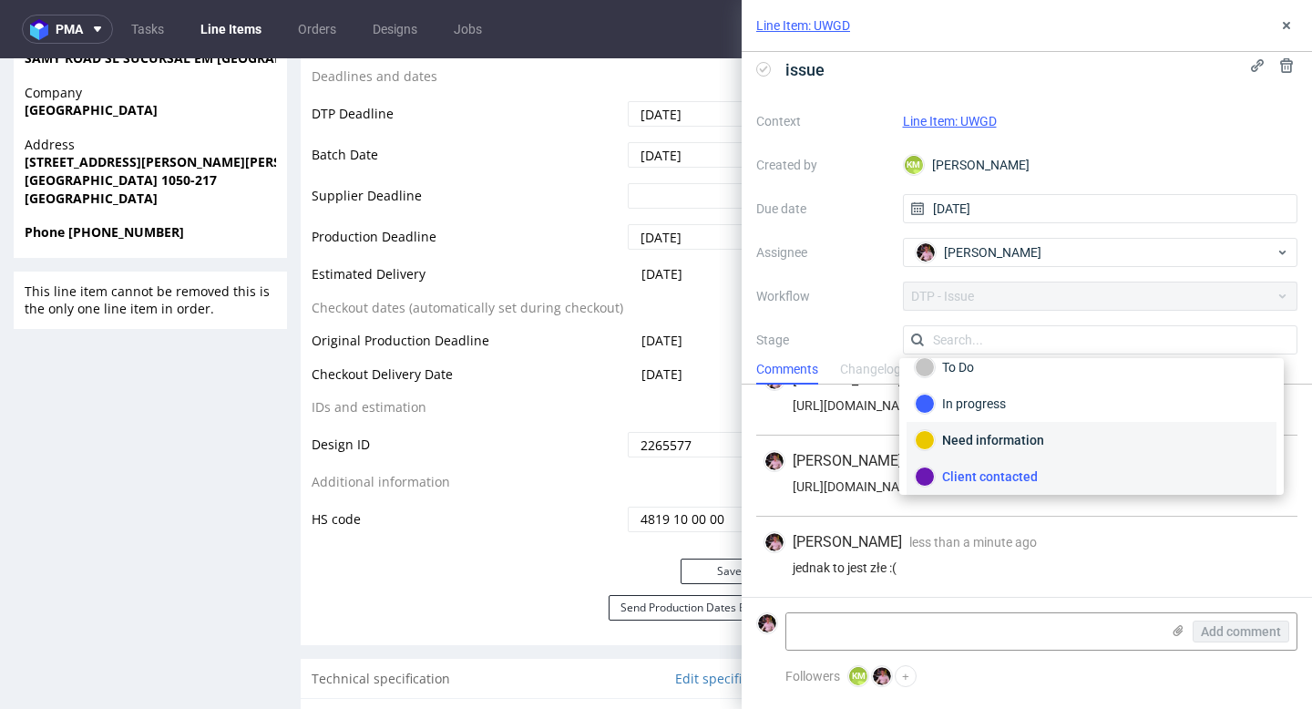
click at [1033, 435] on div "Need information" at bounding box center [1092, 440] width 354 height 20
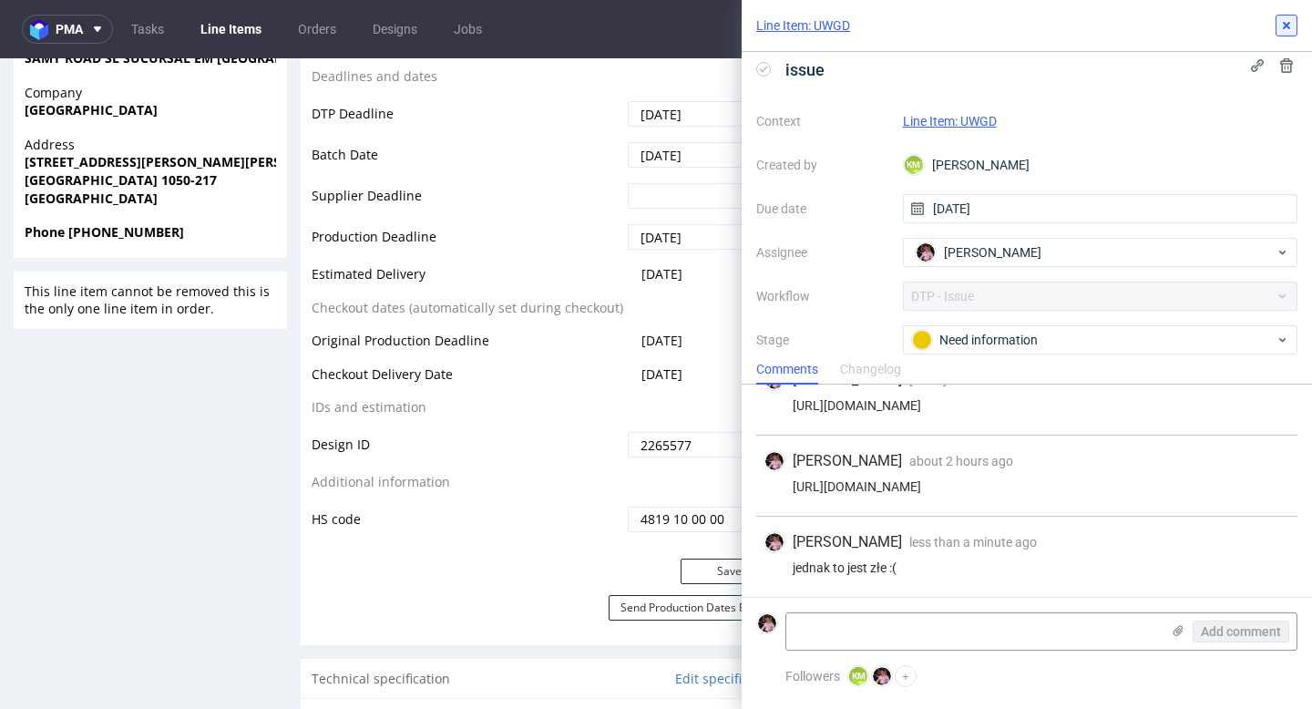
click at [1280, 24] on icon at bounding box center [1286, 25] width 15 height 15
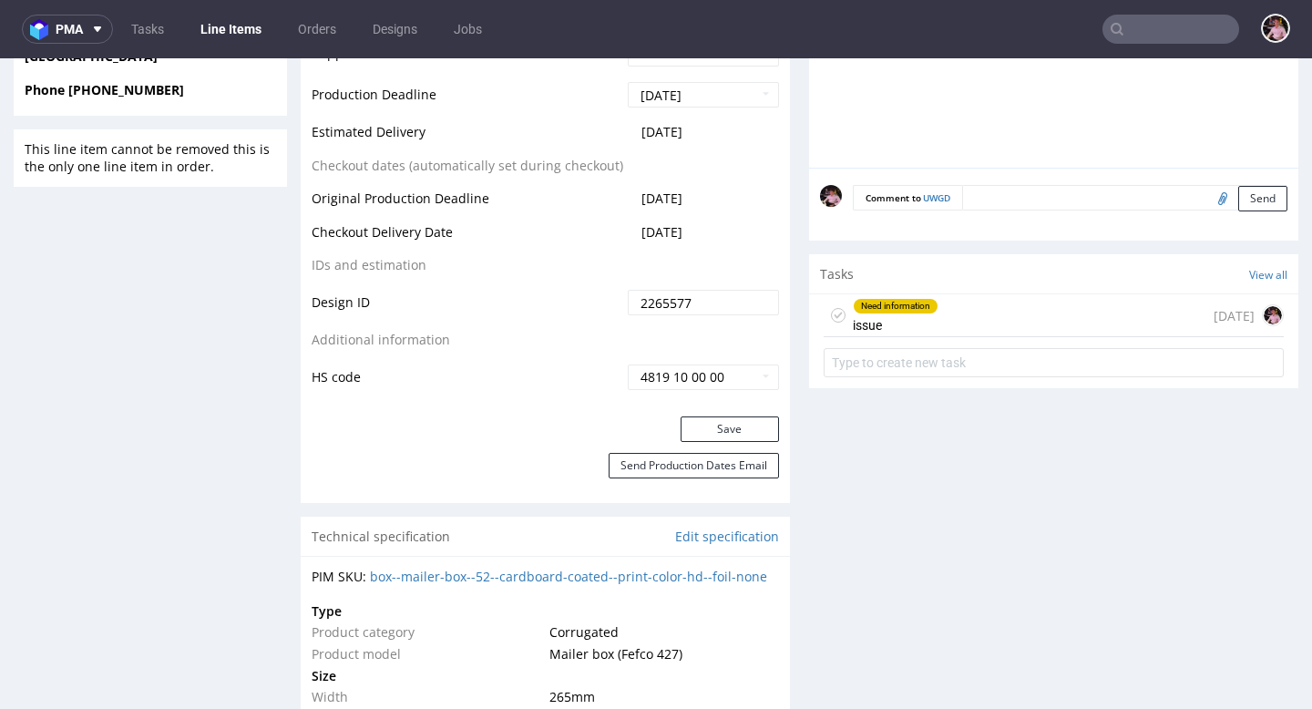
scroll to position [911, 0]
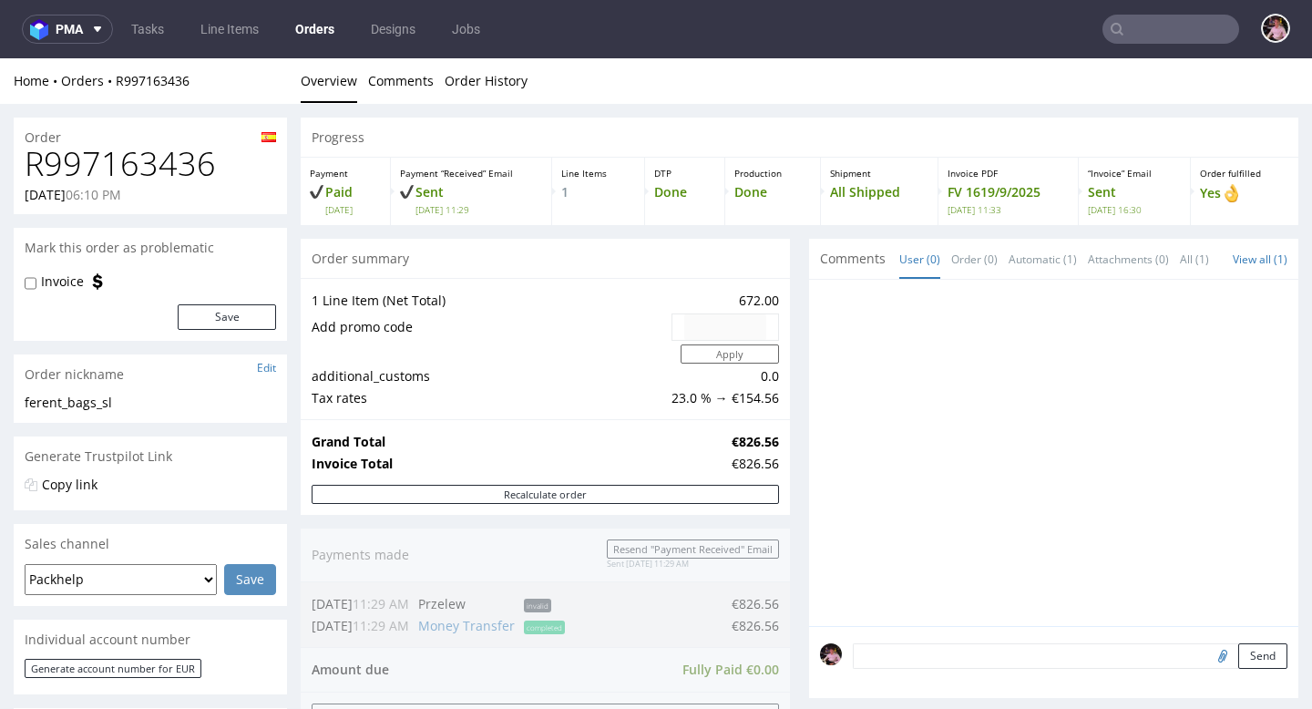
click at [165, 165] on h1 "R997163436" at bounding box center [150, 164] width 251 height 36
copy h1 "R997163436"
